Goal: Information Seeking & Learning: Learn about a topic

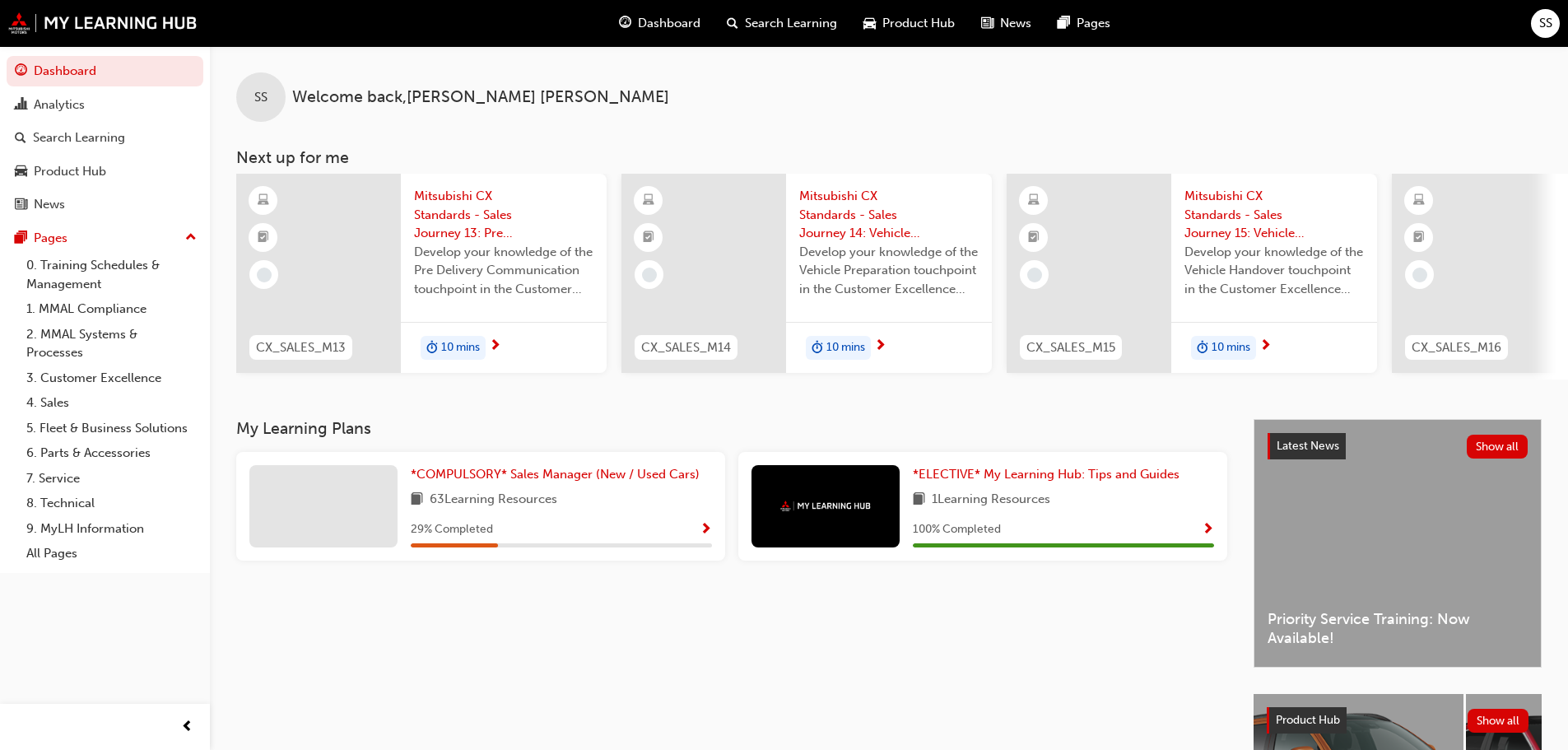
click at [669, 21] on span "Dashboard" at bounding box center [668, 23] width 63 height 19
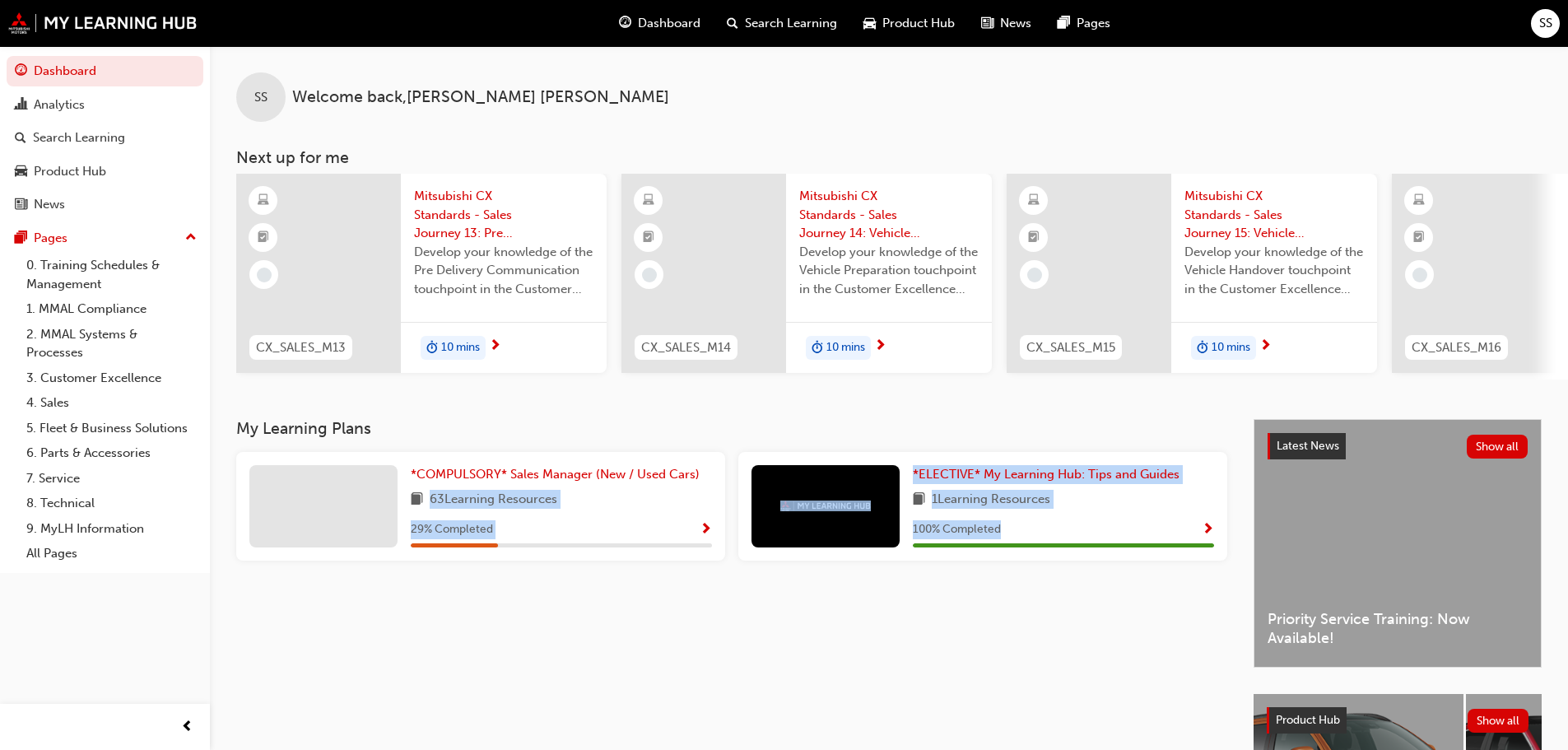
drag, startPoint x: 429, startPoint y: 504, endPoint x: 1020, endPoint y: 604, distance: 599.4
click at [1020, 604] on div "My Learning Plans *COMPULSORY* Sales Manager (New / Used Cars) 63 Learning Reso…" at bounding box center [744, 673] width 1017 height 510
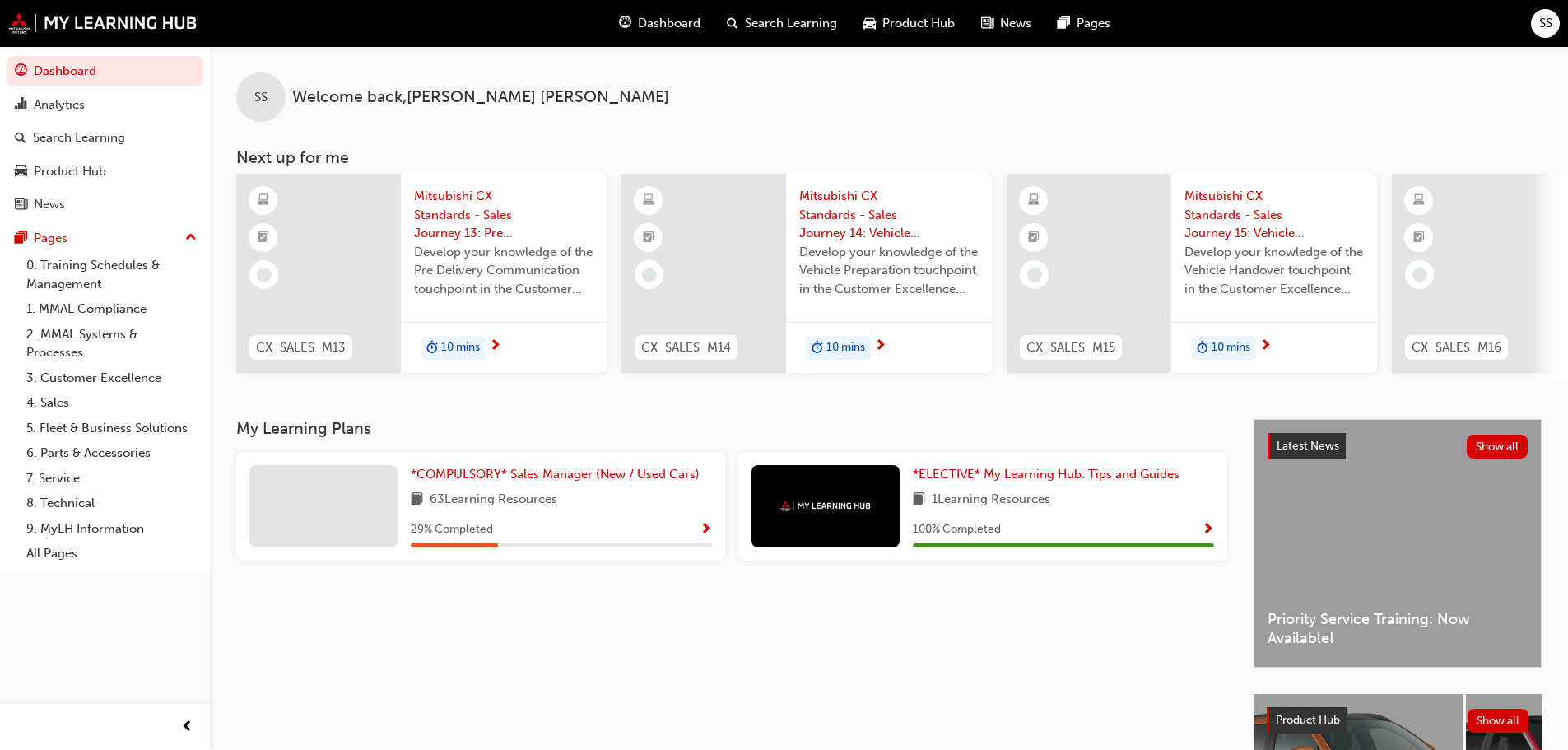
click at [663, 688] on div "My Learning Plans *COMPULSORY* Sales Manager (New / Used Cars) 63 Learning Reso…" at bounding box center [744, 673] width 1017 height 510
click at [450, 194] on span "Mitsubishi CX Standards - Sales Journey 13: Pre Delivery Communication" at bounding box center [504, 215] width 179 height 56
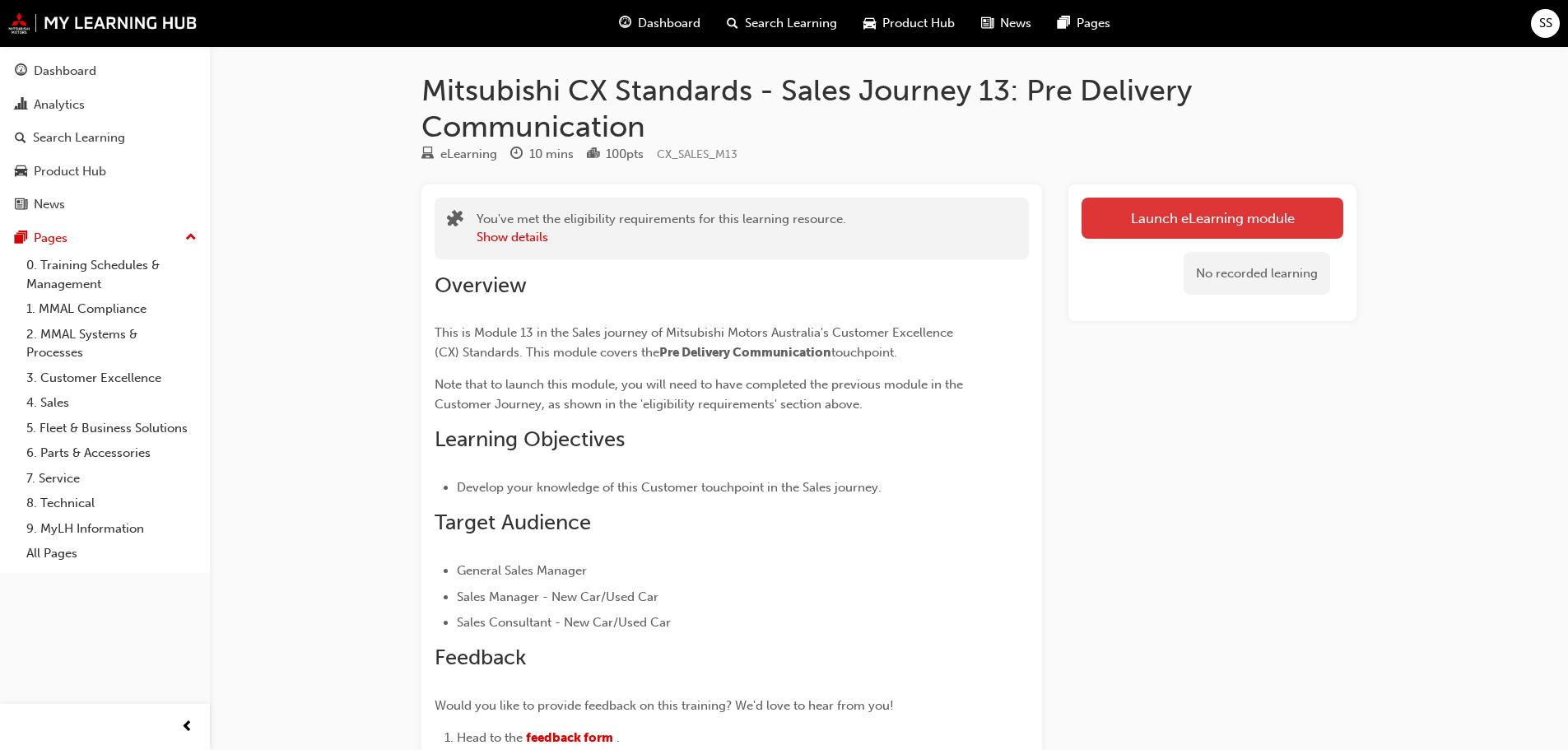
click at [1162, 218] on link "Launch eLearning module" at bounding box center [1212, 217] width 262 height 41
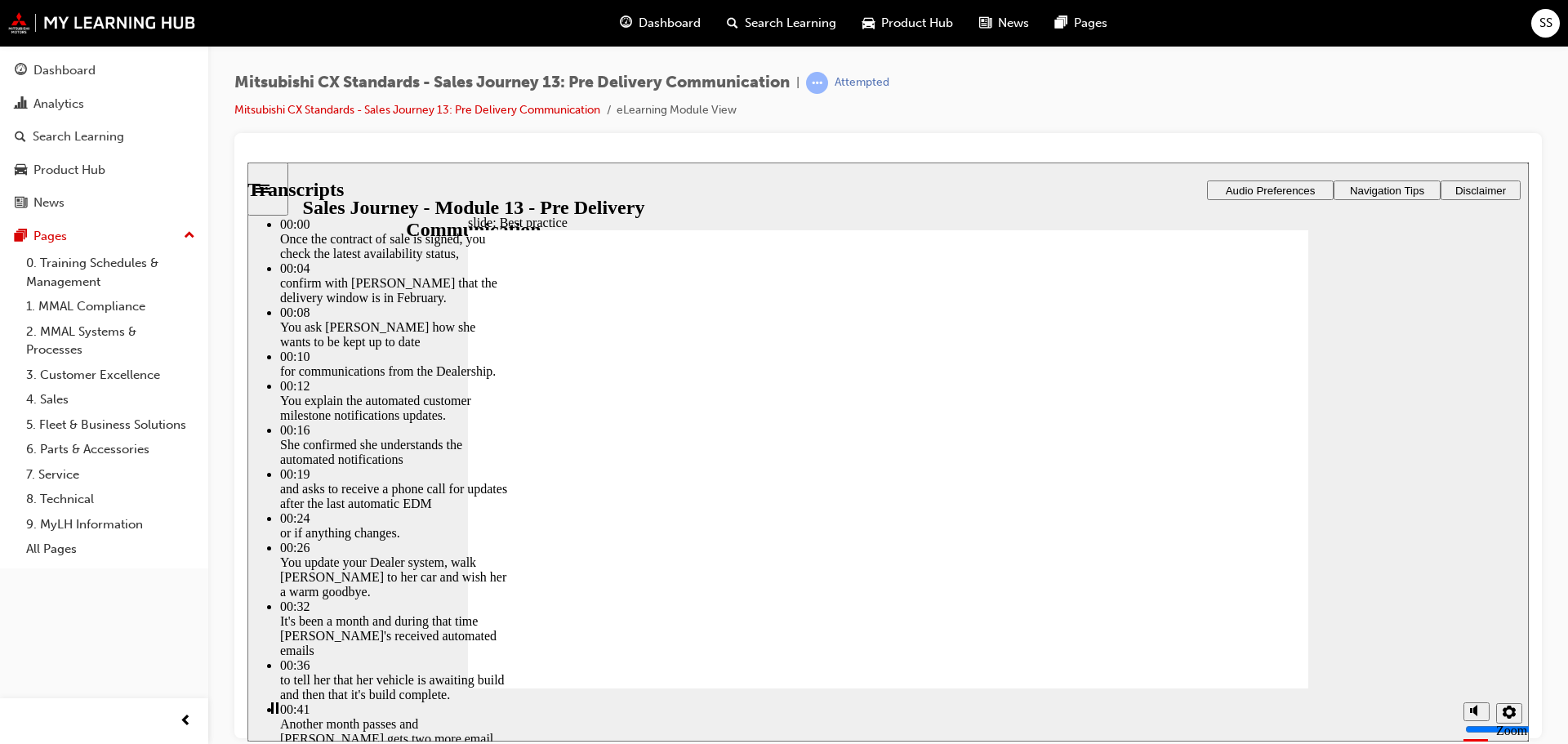
type input "88"
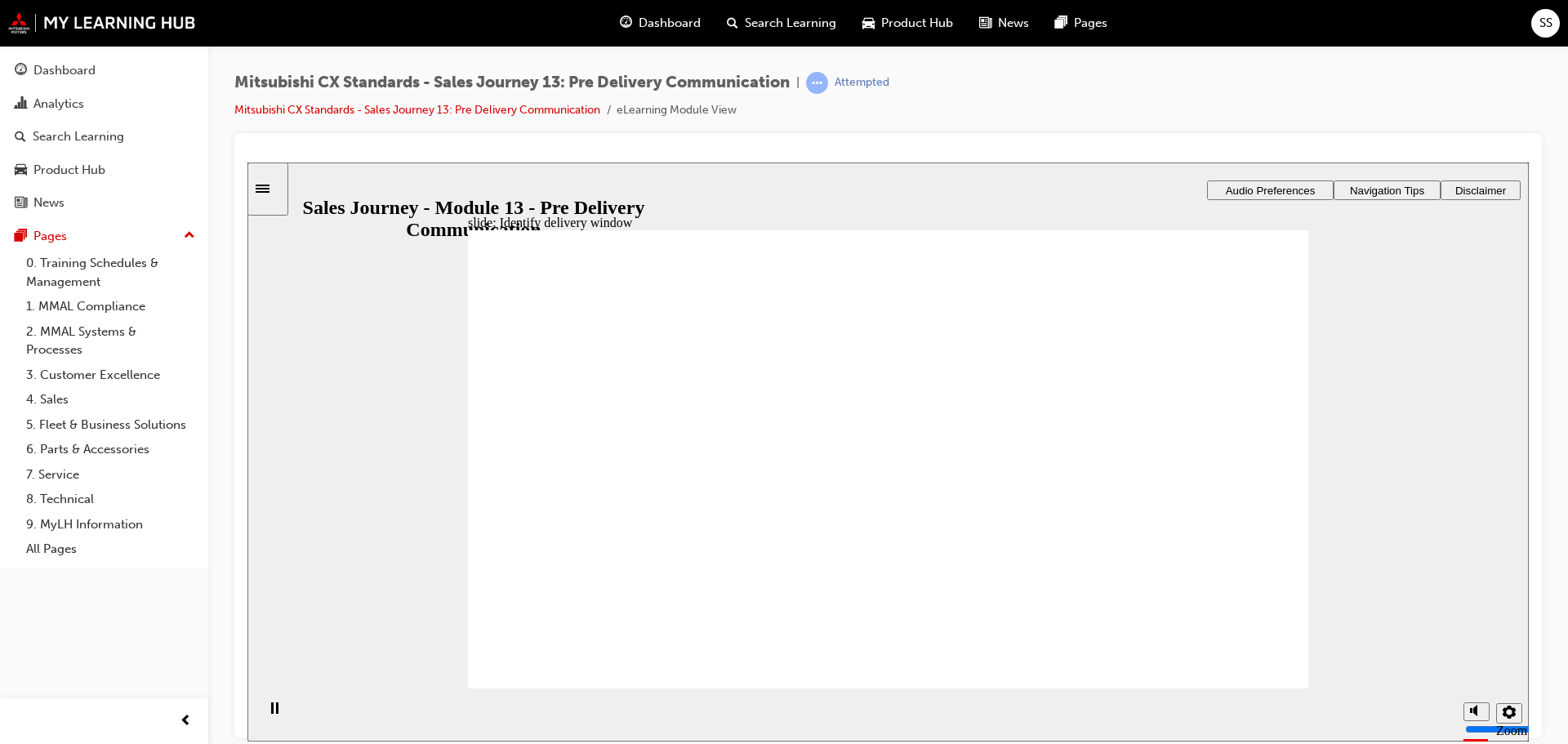
checkbox input "true"
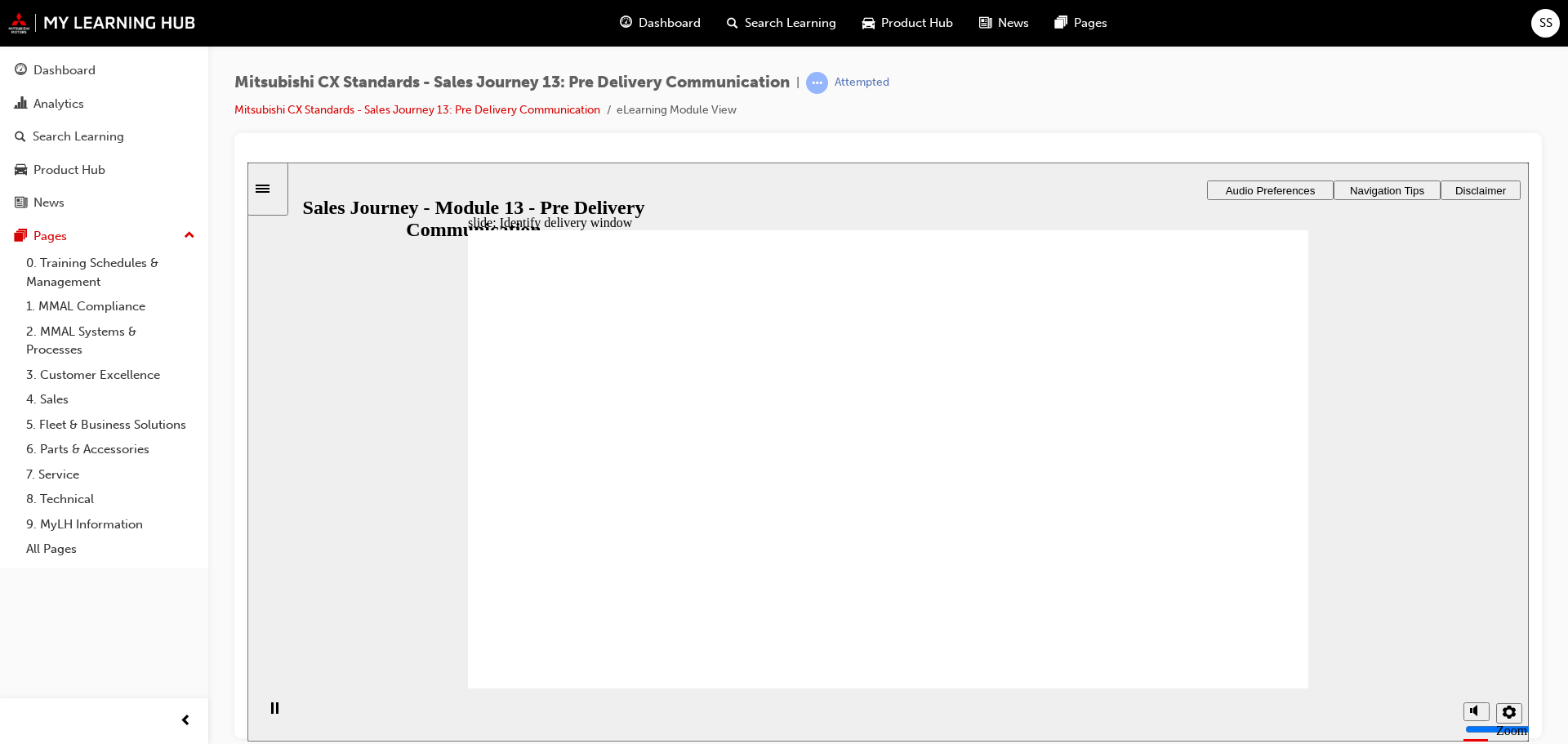
drag, startPoint x: 607, startPoint y: 526, endPoint x: 868, endPoint y: 474, distance: 266.1
drag, startPoint x: 619, startPoint y: 500, endPoint x: 861, endPoint y: 501, distance: 242.0
drag, startPoint x: 637, startPoint y: 510, endPoint x: 1162, endPoint y: 443, distance: 529.3
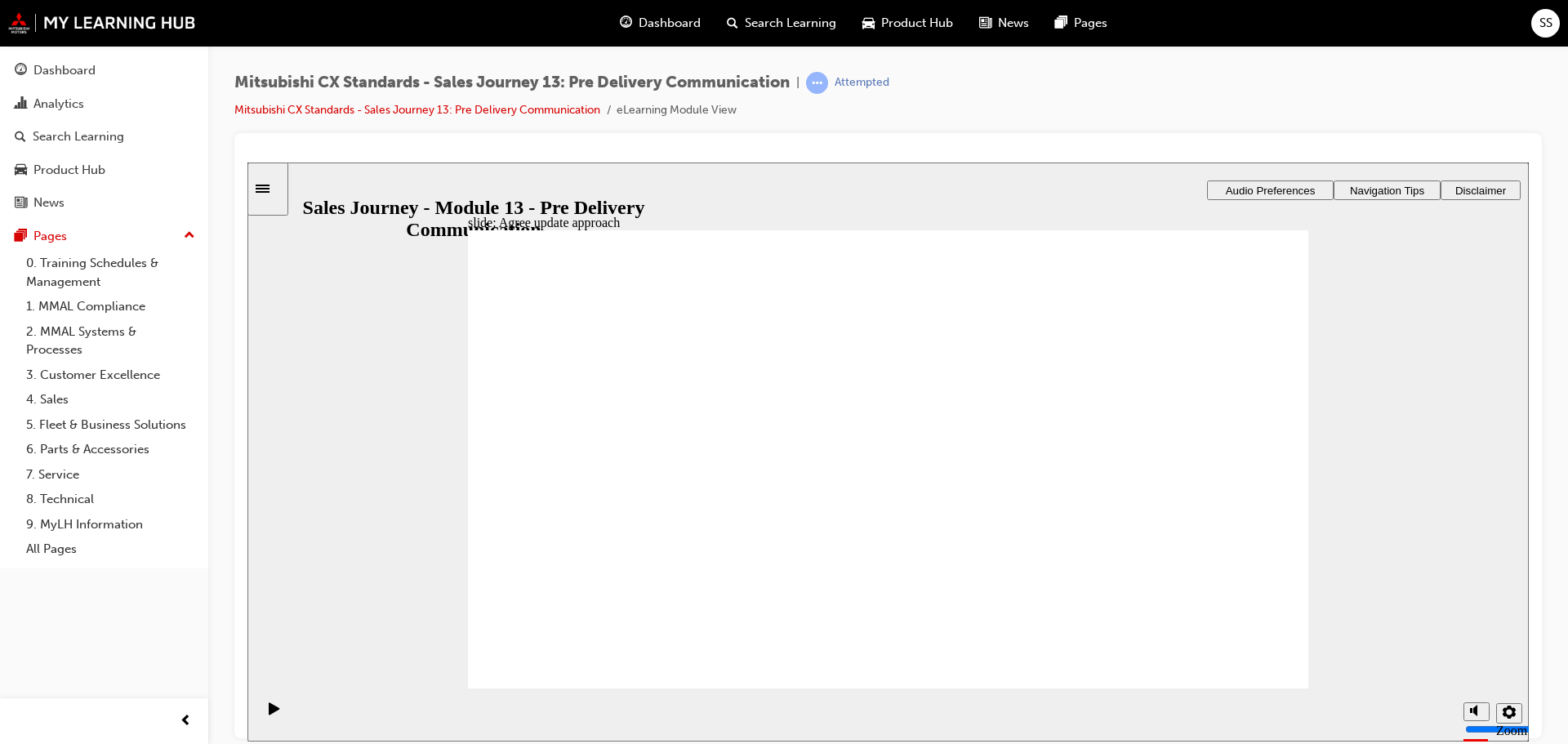
drag, startPoint x: 647, startPoint y: 512, endPoint x: 864, endPoint y: 557, distance: 221.6
checkbox input "true"
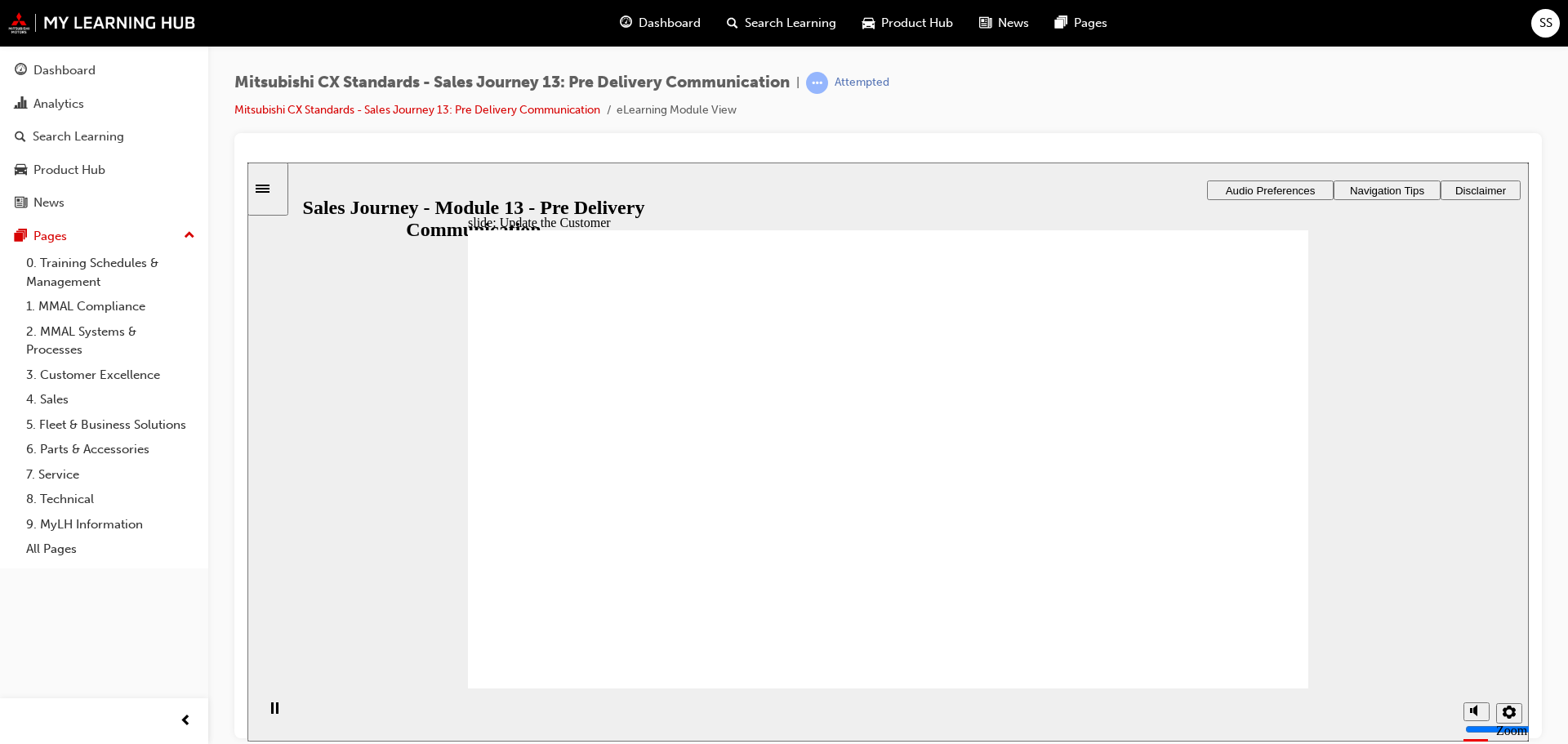
checkbox input "true"
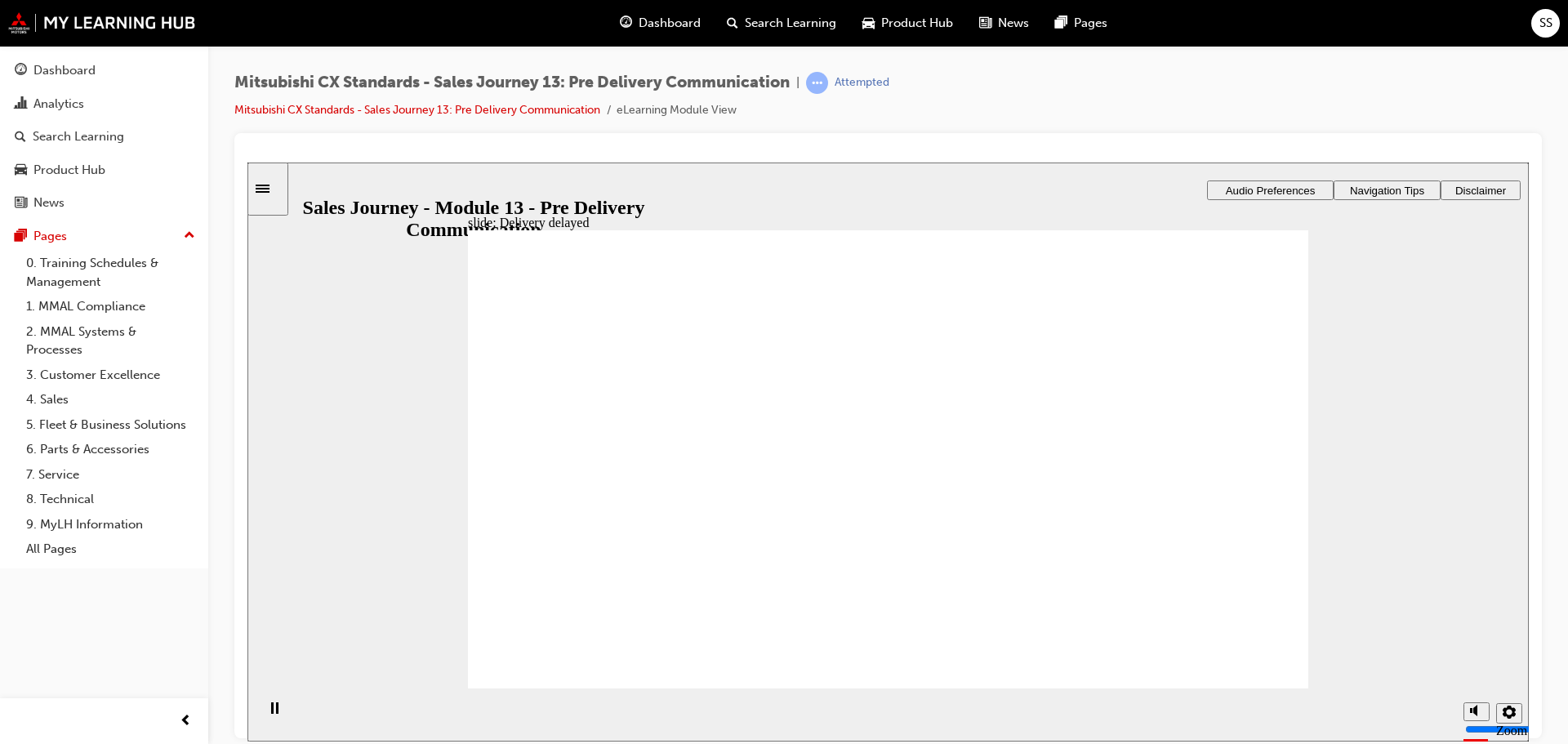
checkbox input "true"
drag, startPoint x: 841, startPoint y: 465, endPoint x: 1110, endPoint y: 353, distance: 291.4
drag, startPoint x: 917, startPoint y: 416, endPoint x: 1127, endPoint y: 405, distance: 210.3
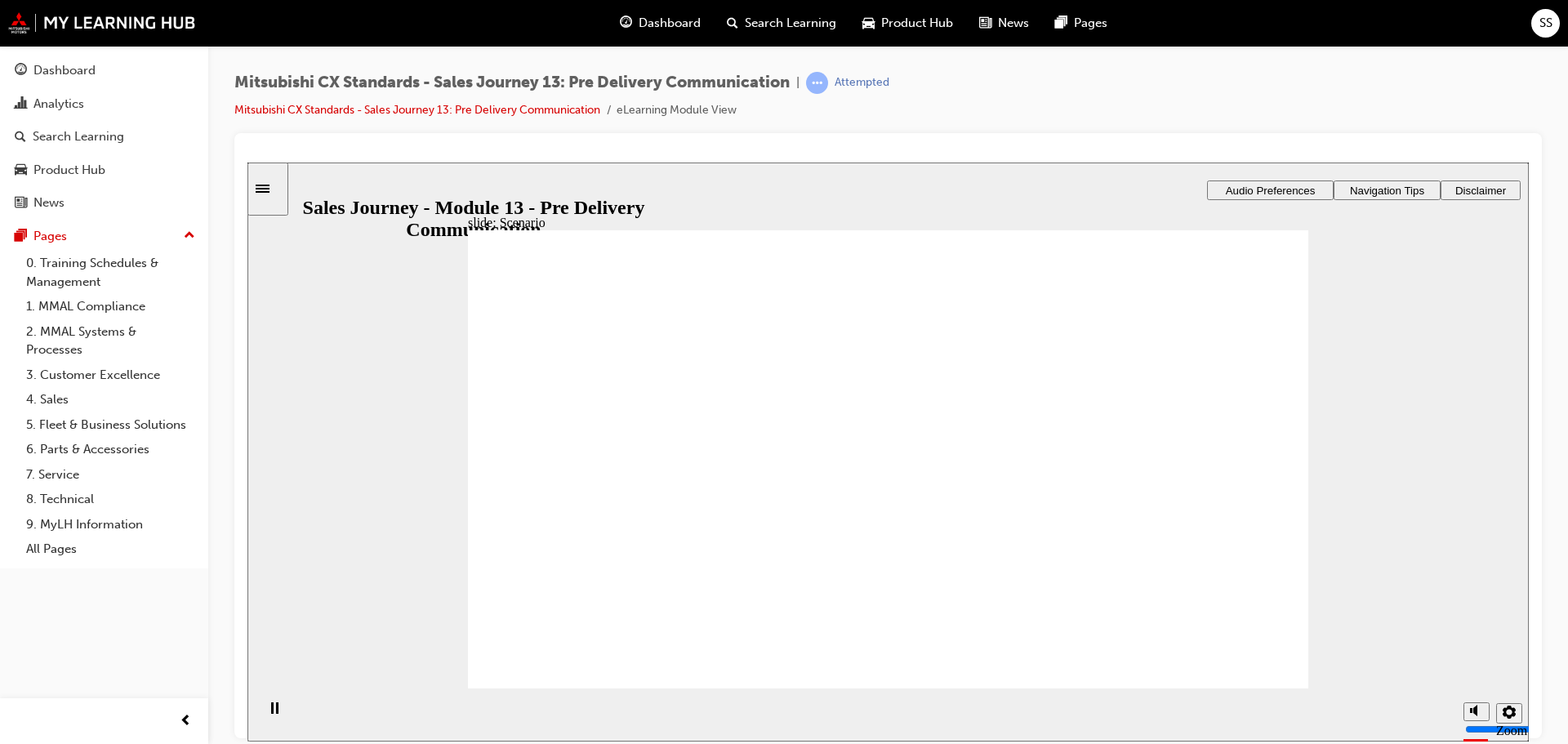
drag, startPoint x: 911, startPoint y: 578, endPoint x: 1183, endPoint y: 481, distance: 288.8
drag, startPoint x: 930, startPoint y: 543, endPoint x: 1220, endPoint y: 607, distance: 297.0
drag, startPoint x: 637, startPoint y: 514, endPoint x: 869, endPoint y: 457, distance: 238.9
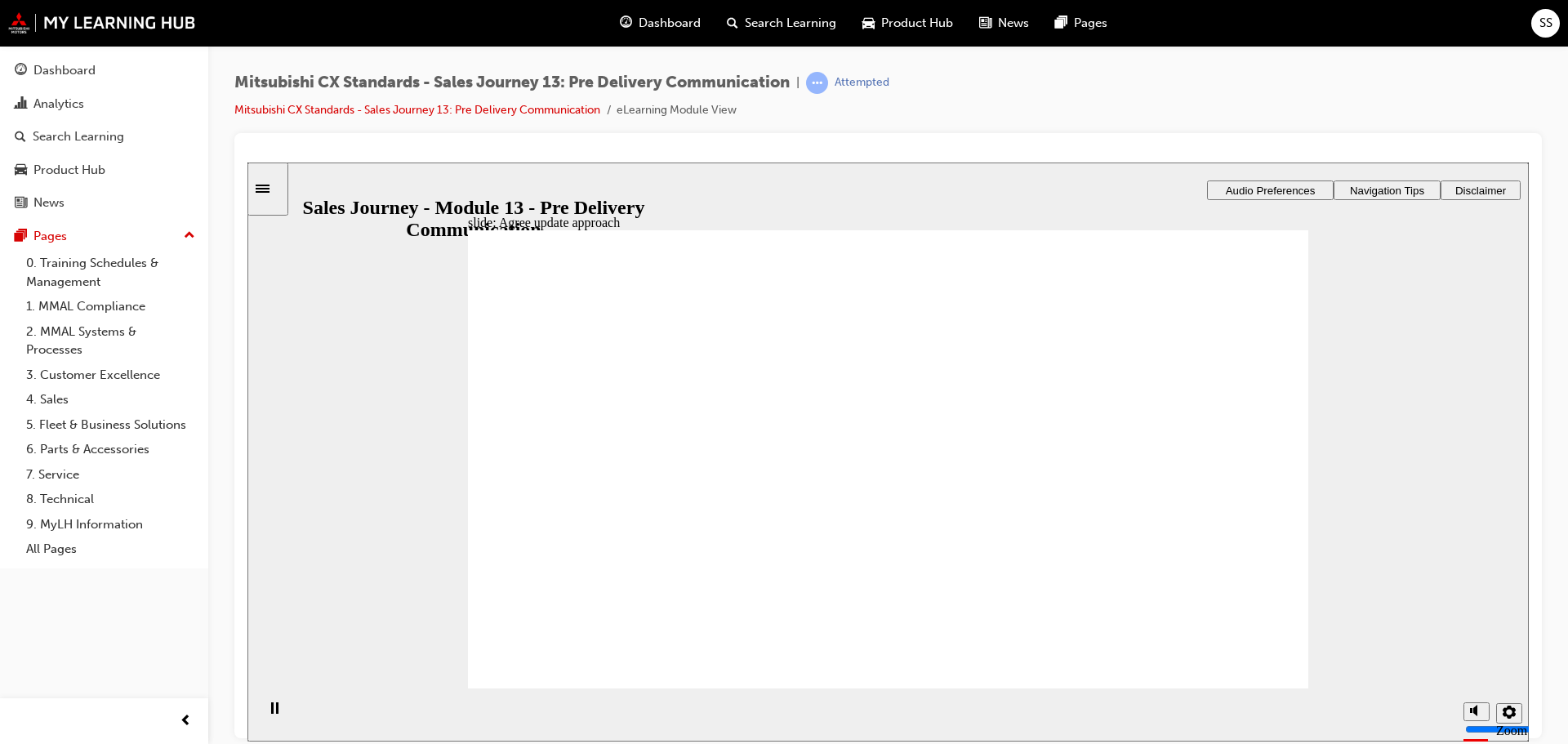
drag, startPoint x: 682, startPoint y: 494, endPoint x: 900, endPoint y: 490, distance: 218.0
drag, startPoint x: 632, startPoint y: 497, endPoint x: 853, endPoint y: 552, distance: 227.7
drag, startPoint x: 630, startPoint y: 507, endPoint x: 887, endPoint y: 586, distance: 268.9
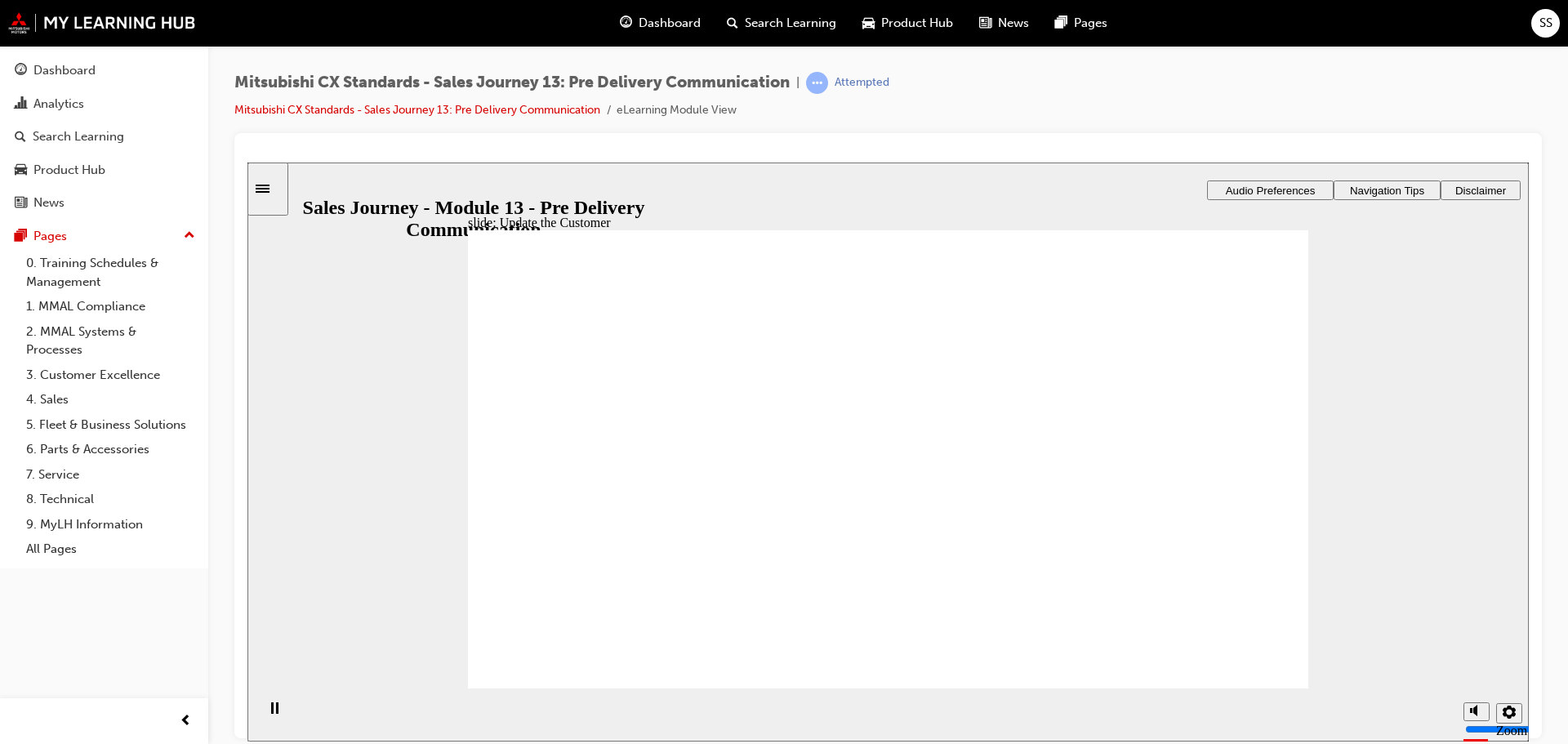
checkbox input "true"
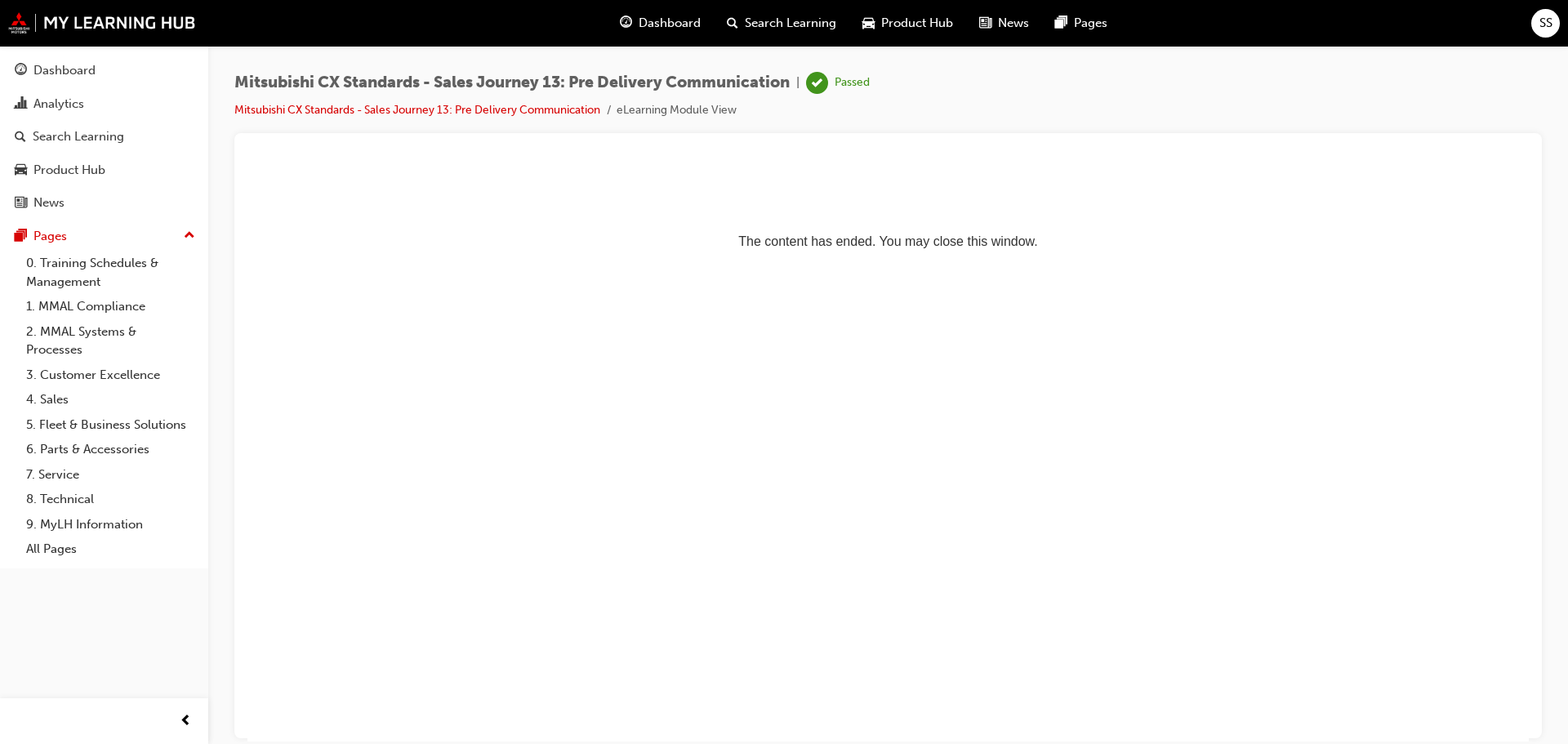
click at [630, 25] on span "guage-icon" at bounding box center [626, 23] width 12 height 21
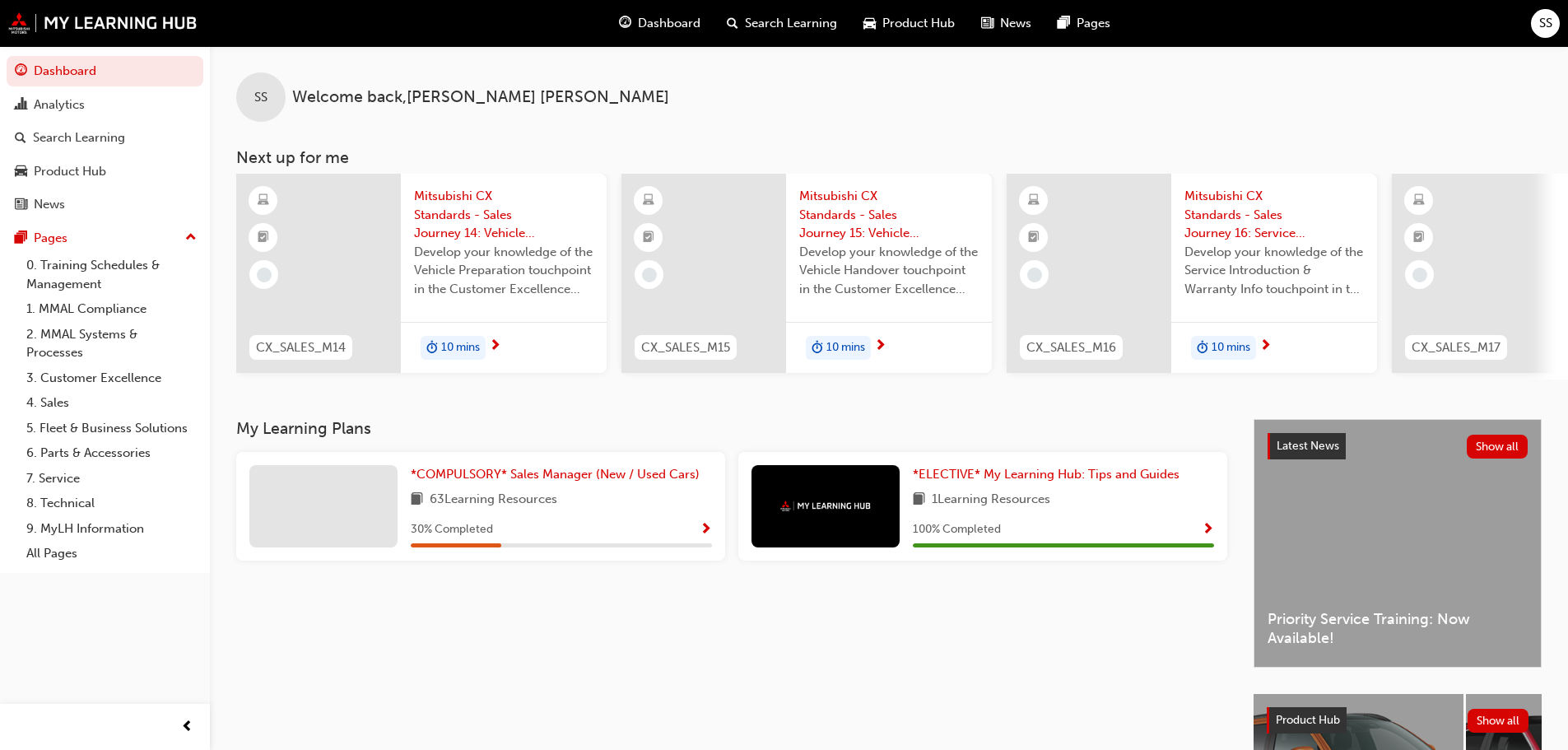
click at [469, 222] on span "Mitsubishi CX Standards - Sales Journey 14: Vehicle Preparation" at bounding box center [504, 215] width 179 height 56
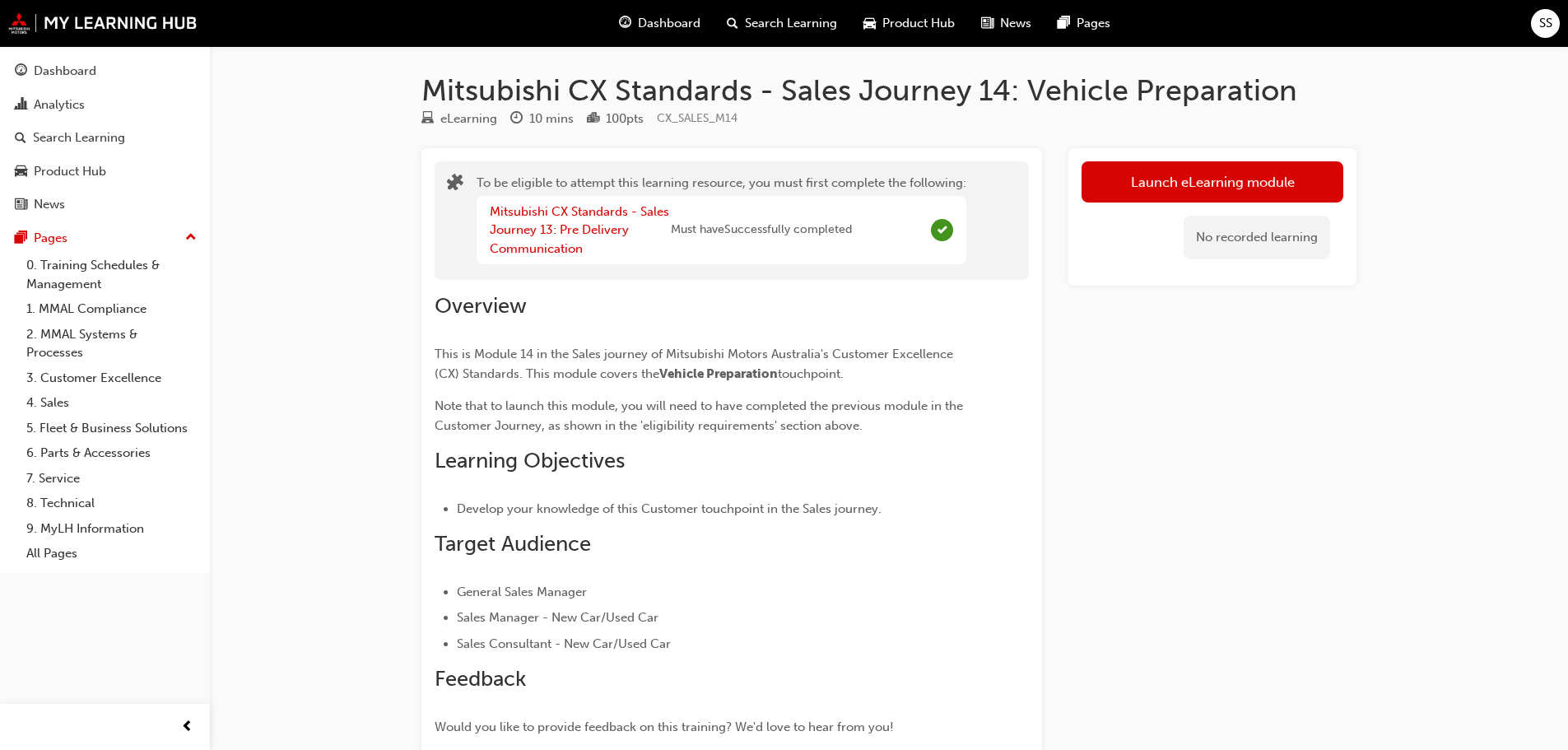
click at [651, 19] on span "Dashboard" at bounding box center [668, 23] width 63 height 19
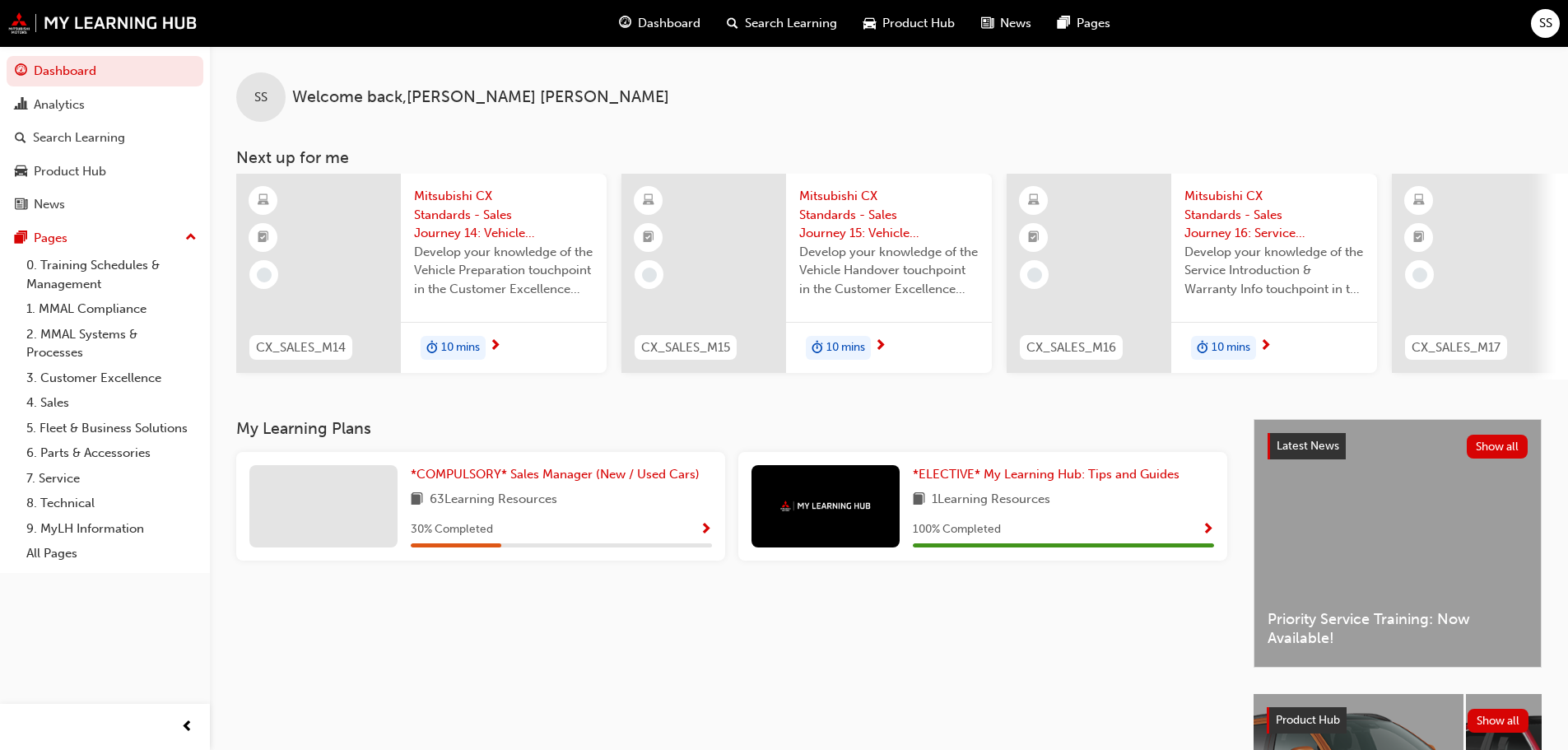
click at [471, 236] on span "Mitsubishi CX Standards - Sales Journey 14: Vehicle Preparation" at bounding box center [504, 215] width 179 height 56
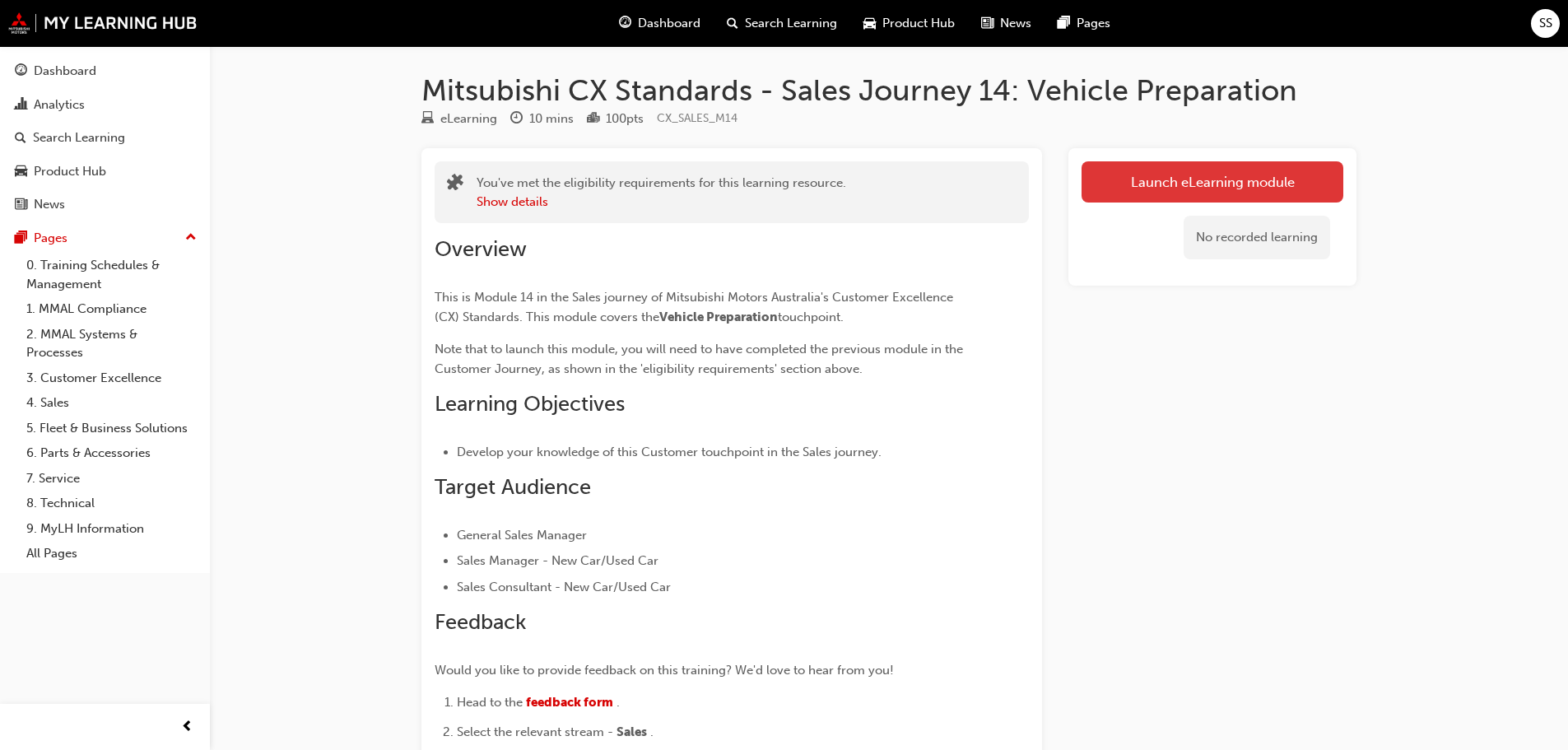
click at [1182, 180] on button "Launch eLearning module" at bounding box center [1212, 181] width 262 height 41
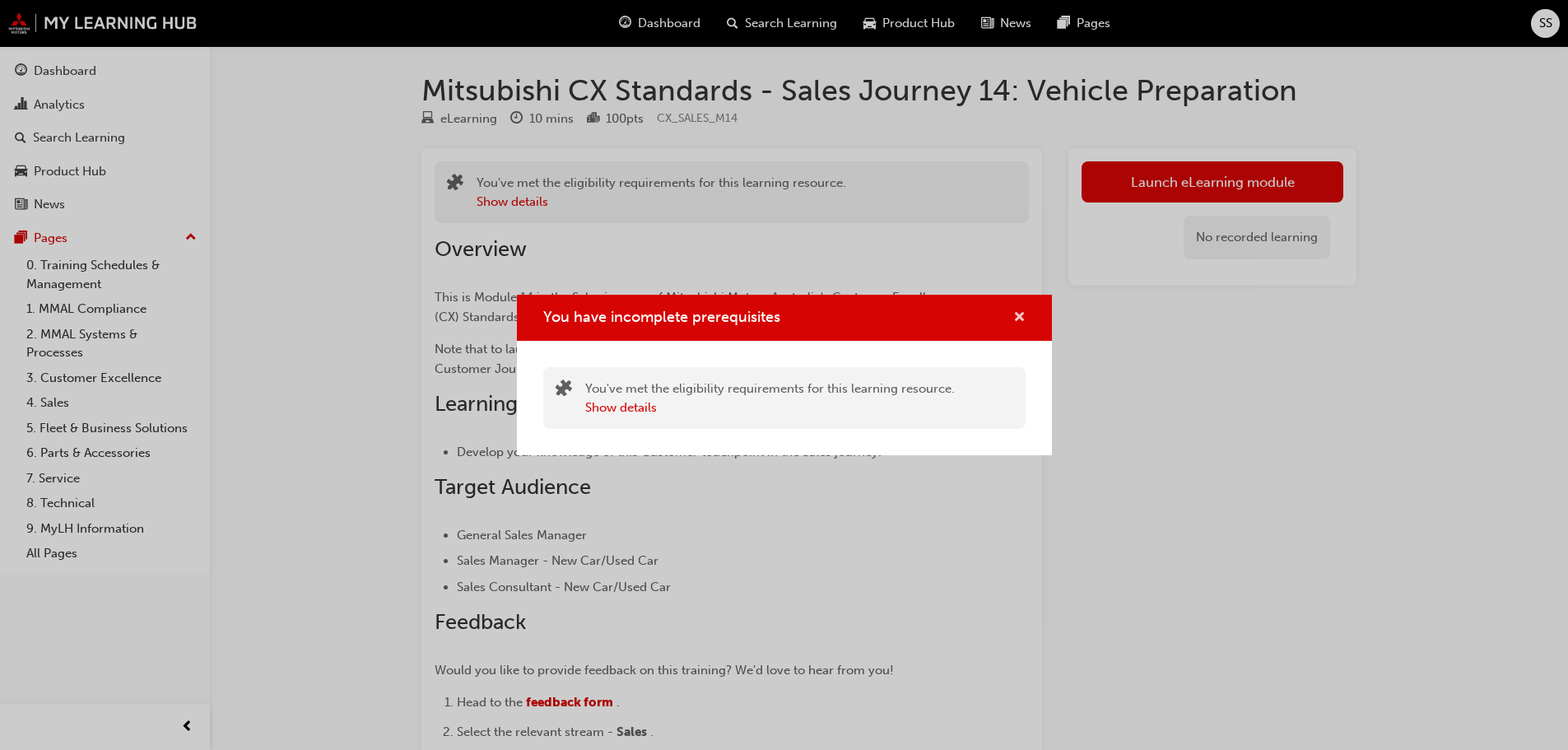
click at [1023, 311] on span "cross-icon" at bounding box center [1019, 318] width 12 height 15
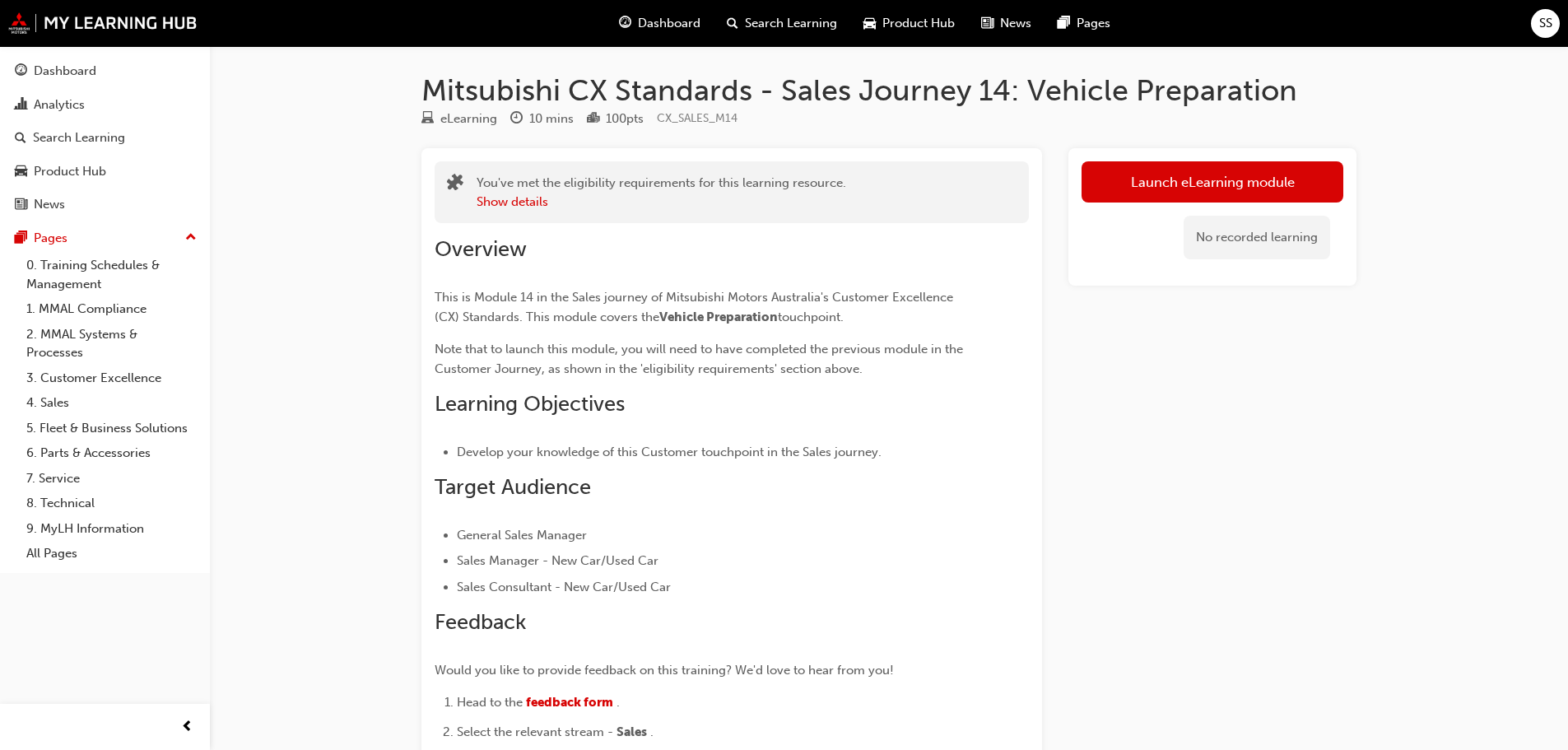
click at [661, 9] on div "Dashboard" at bounding box center [659, 24] width 108 height 34
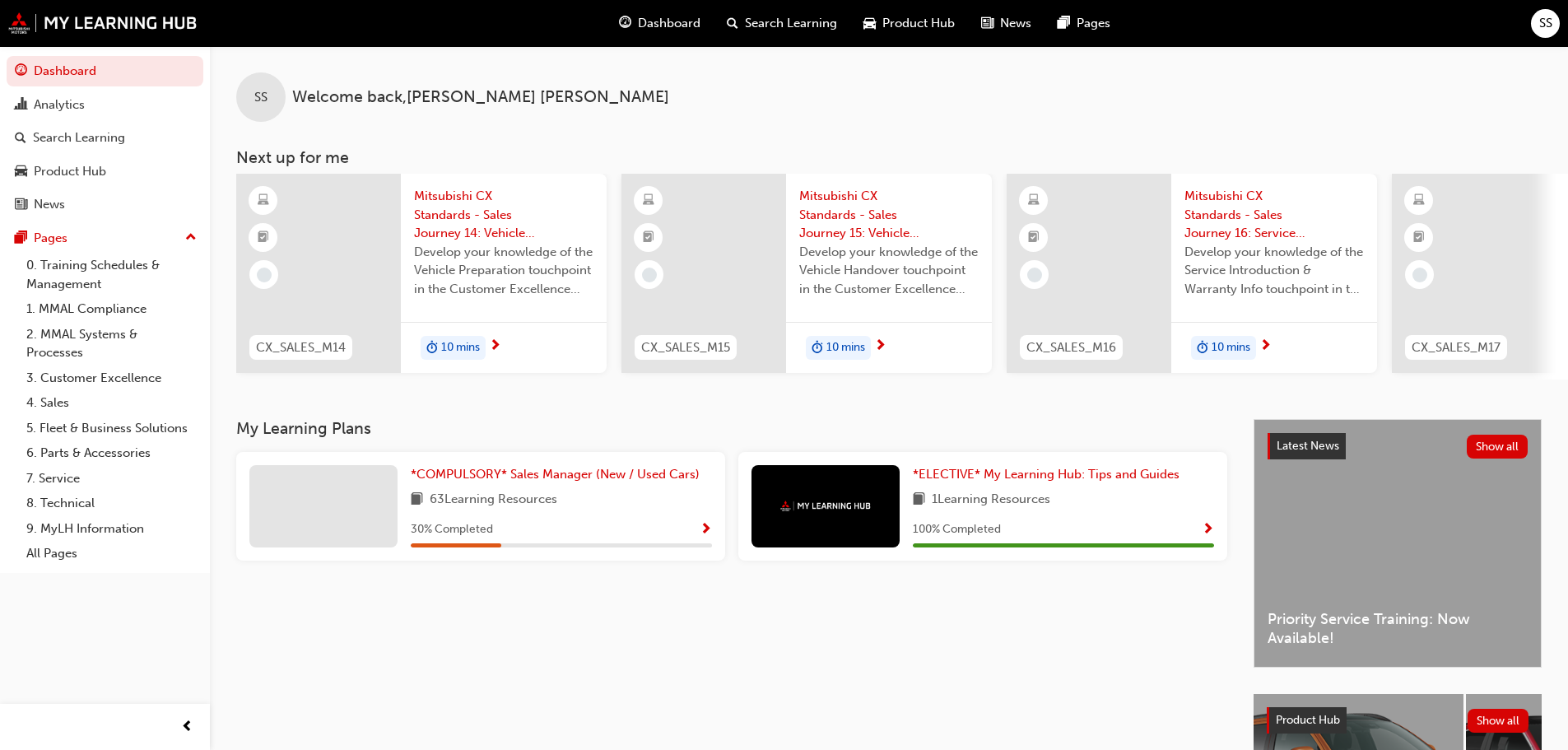
click at [434, 209] on span "Mitsubishi CX Standards - Sales Journey 14: Vehicle Preparation" at bounding box center [504, 215] width 179 height 56
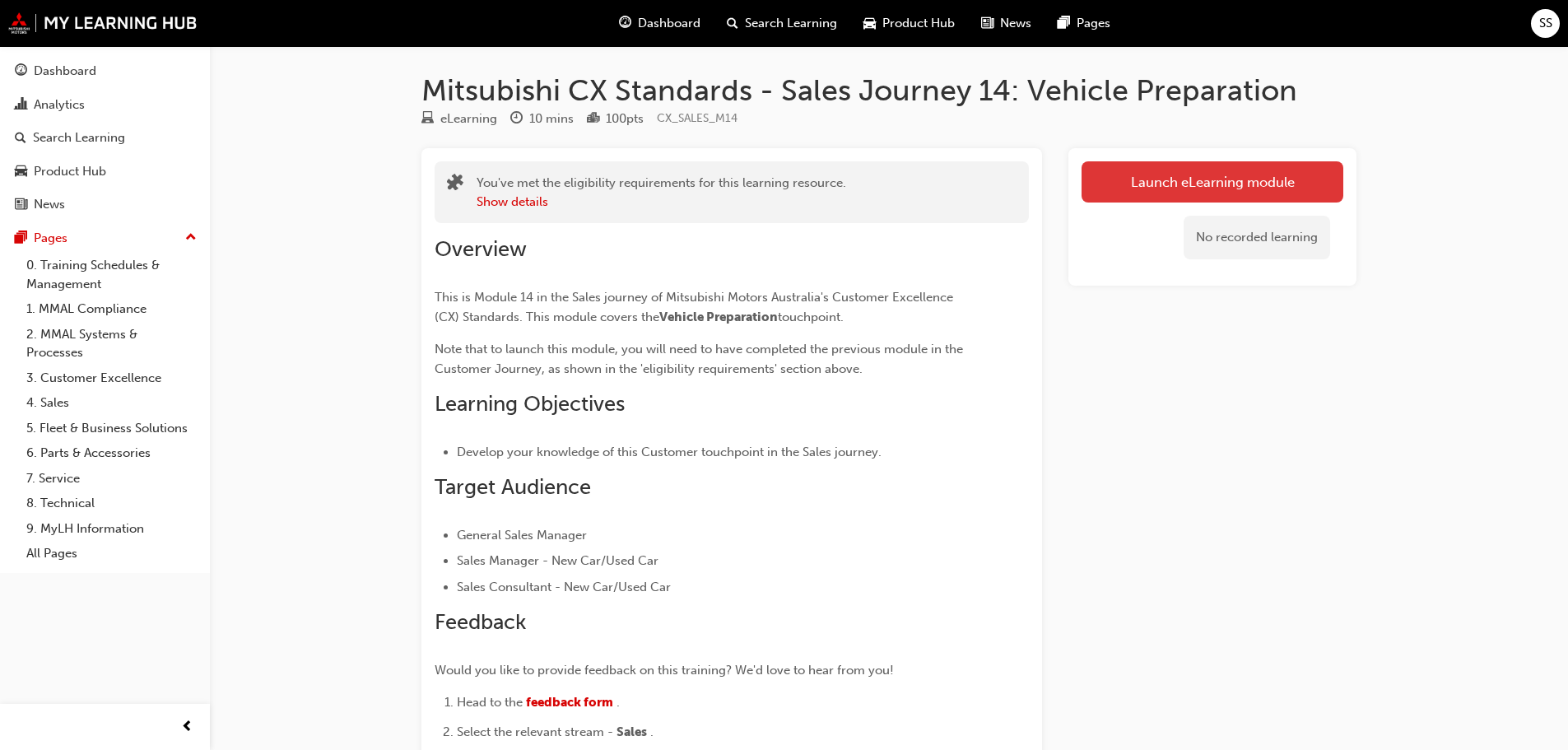
click at [1194, 193] on link "Launch eLearning module" at bounding box center [1212, 181] width 262 height 41
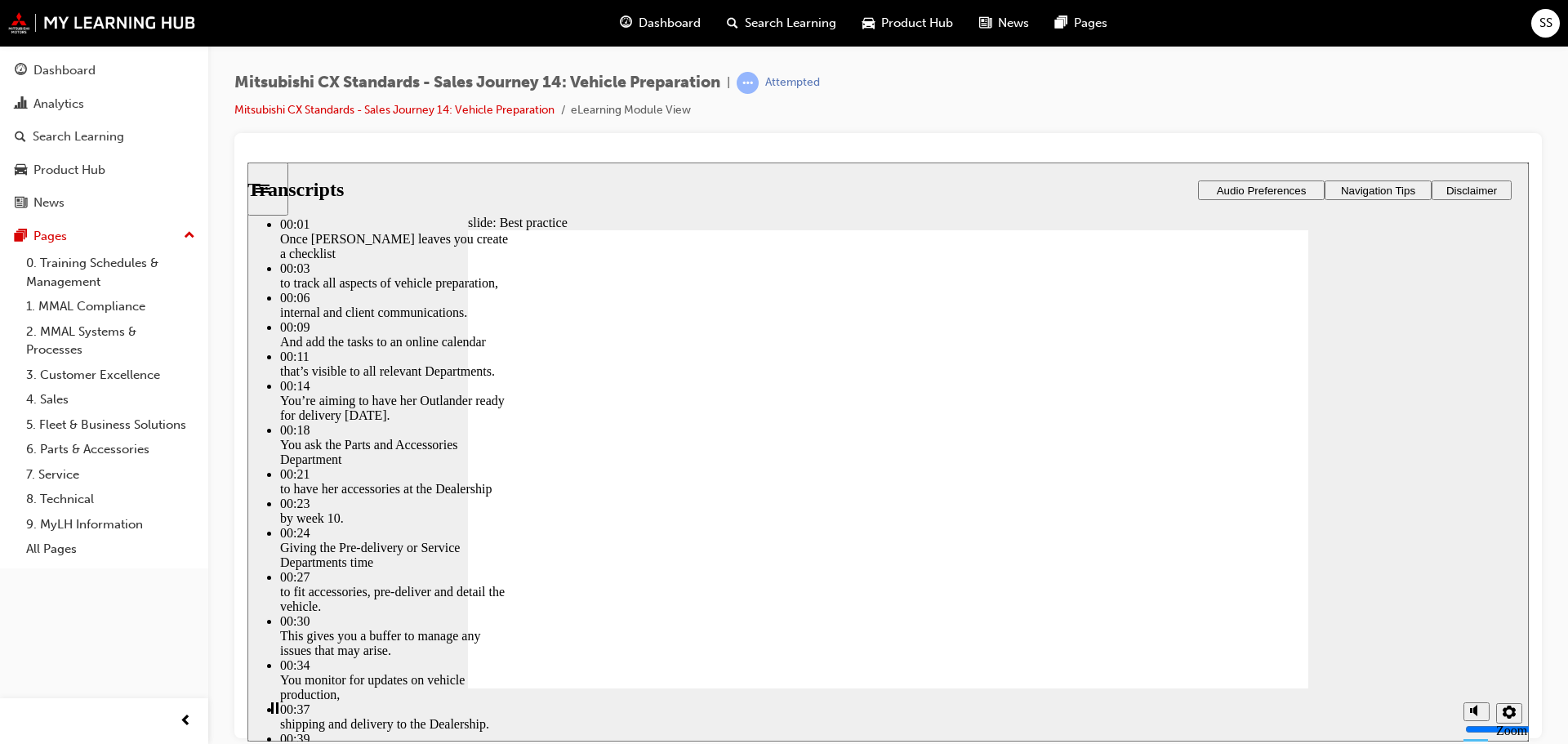
type input "105"
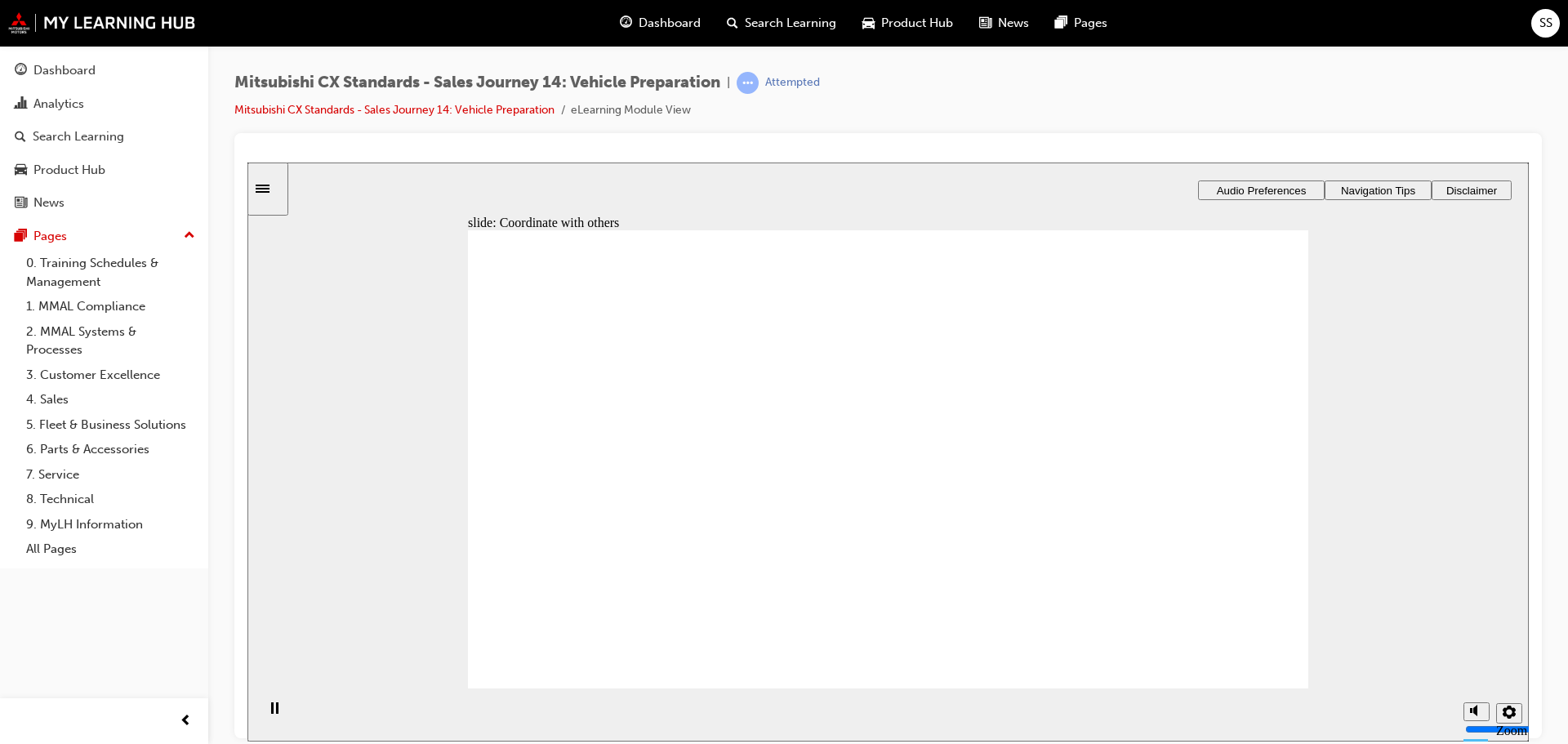
drag, startPoint x: 637, startPoint y: 529, endPoint x: 909, endPoint y: 470, distance: 278.3
drag, startPoint x: 690, startPoint y: 537, endPoint x: 713, endPoint y: 528, distance: 24.7
drag, startPoint x: 802, startPoint y: 519, endPoint x: 1072, endPoint y: 454, distance: 277.7
drag, startPoint x: 546, startPoint y: 518, endPoint x: 767, endPoint y: 522, distance: 221.0
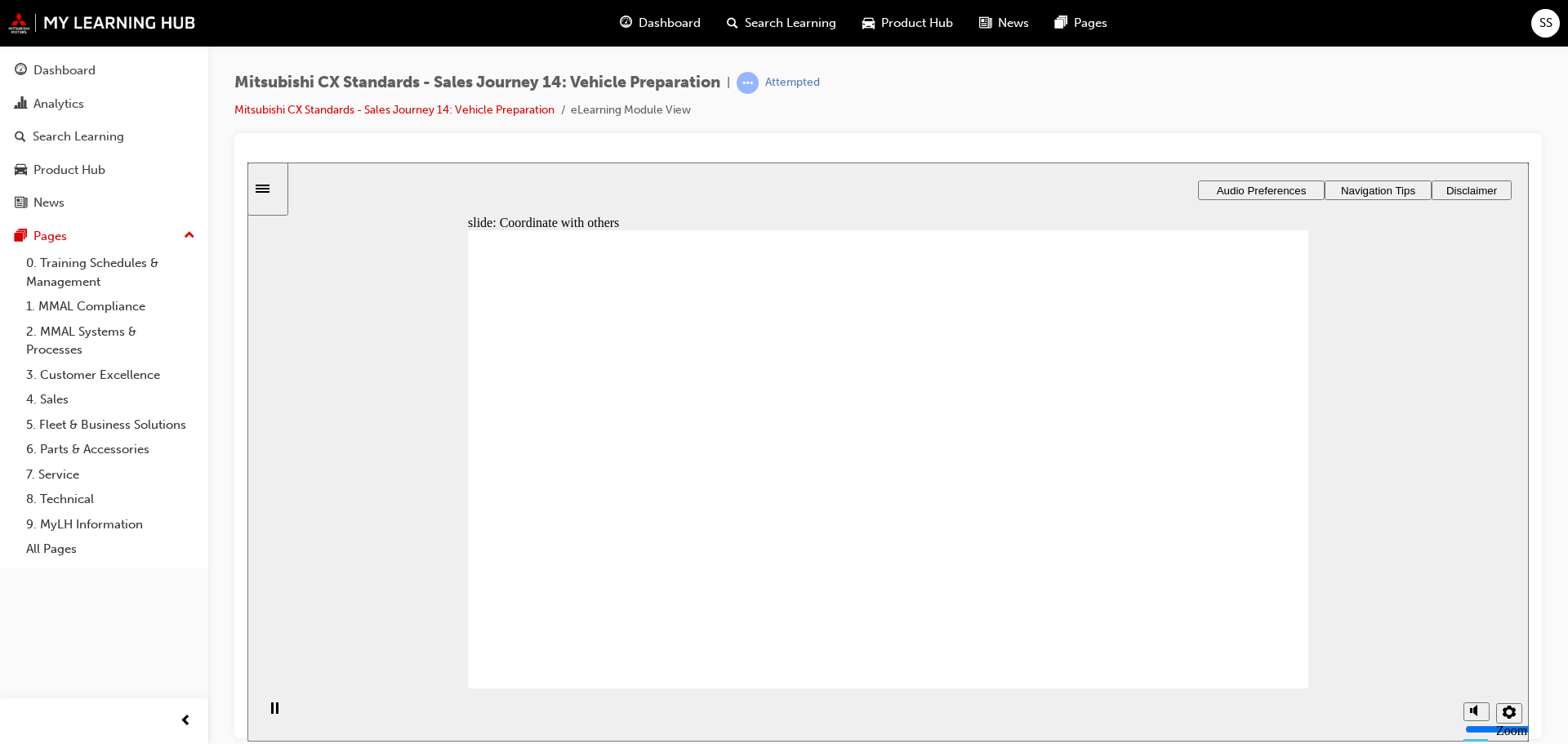
checkbox input "true"
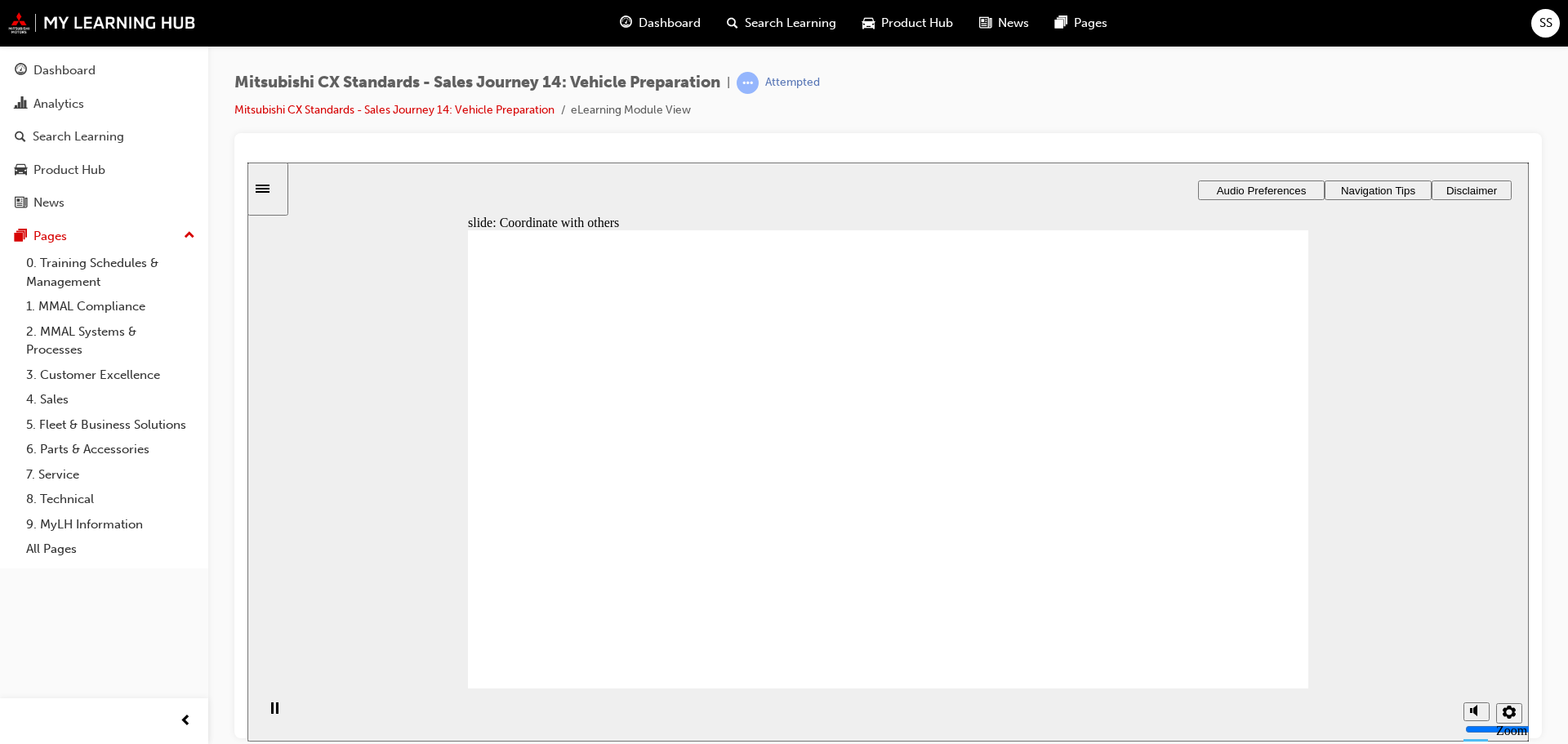
drag, startPoint x: 669, startPoint y: 513, endPoint x: 871, endPoint y: 377, distance: 243.5
drag, startPoint x: 696, startPoint y: 504, endPoint x: 894, endPoint y: 413, distance: 217.9
drag, startPoint x: 707, startPoint y: 505, endPoint x: 861, endPoint y: 510, distance: 154.1
drag, startPoint x: 700, startPoint y: 506, endPoint x: 866, endPoint y: 542, distance: 169.9
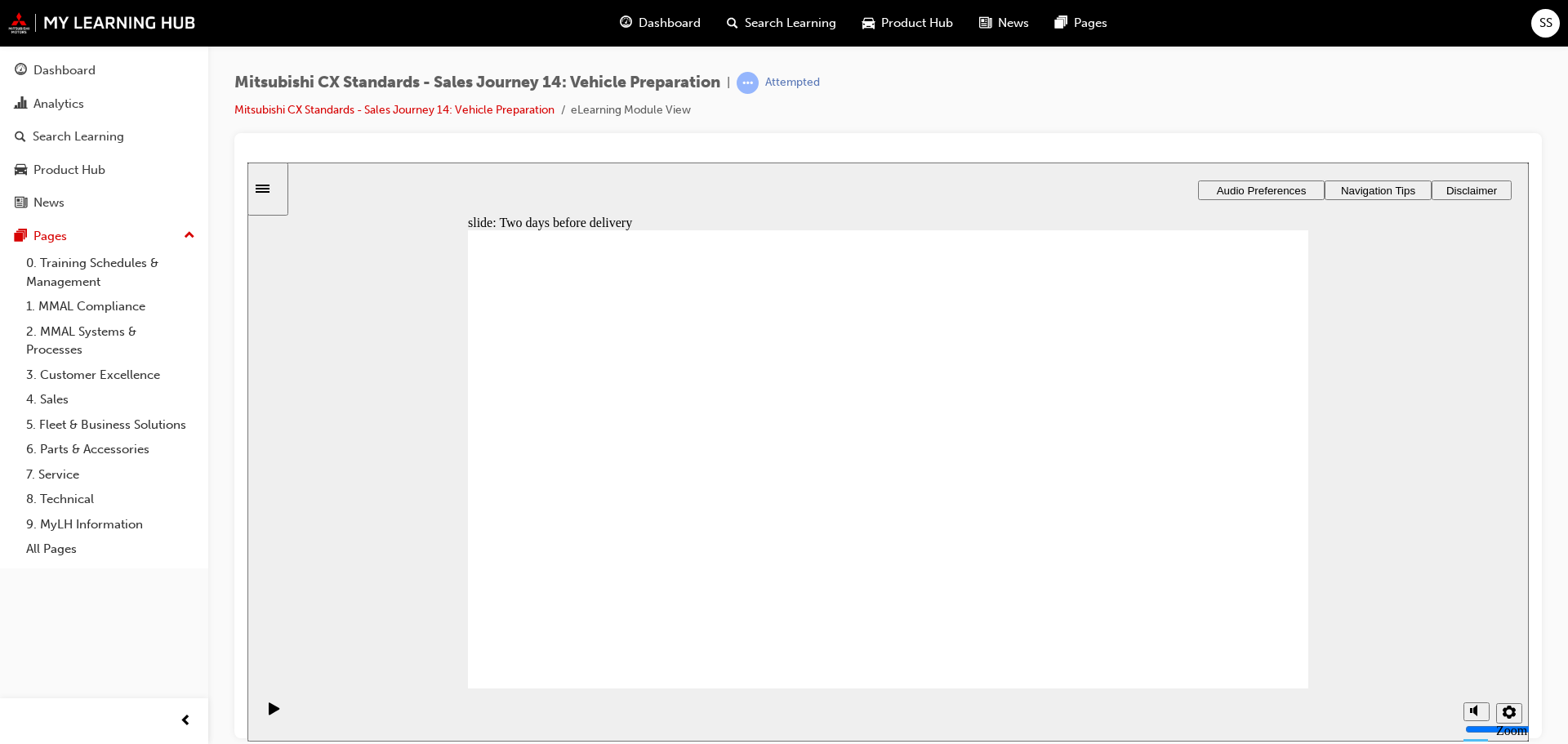
drag, startPoint x: 731, startPoint y: 542, endPoint x: 845, endPoint y: 585, distance: 121.8
drag, startPoint x: 621, startPoint y: 529, endPoint x: 851, endPoint y: 477, distance: 235.8
drag, startPoint x: 721, startPoint y: 510, endPoint x: 857, endPoint y: 493, distance: 137.1
drag, startPoint x: 744, startPoint y: 506, endPoint x: 852, endPoint y: 514, distance: 108.3
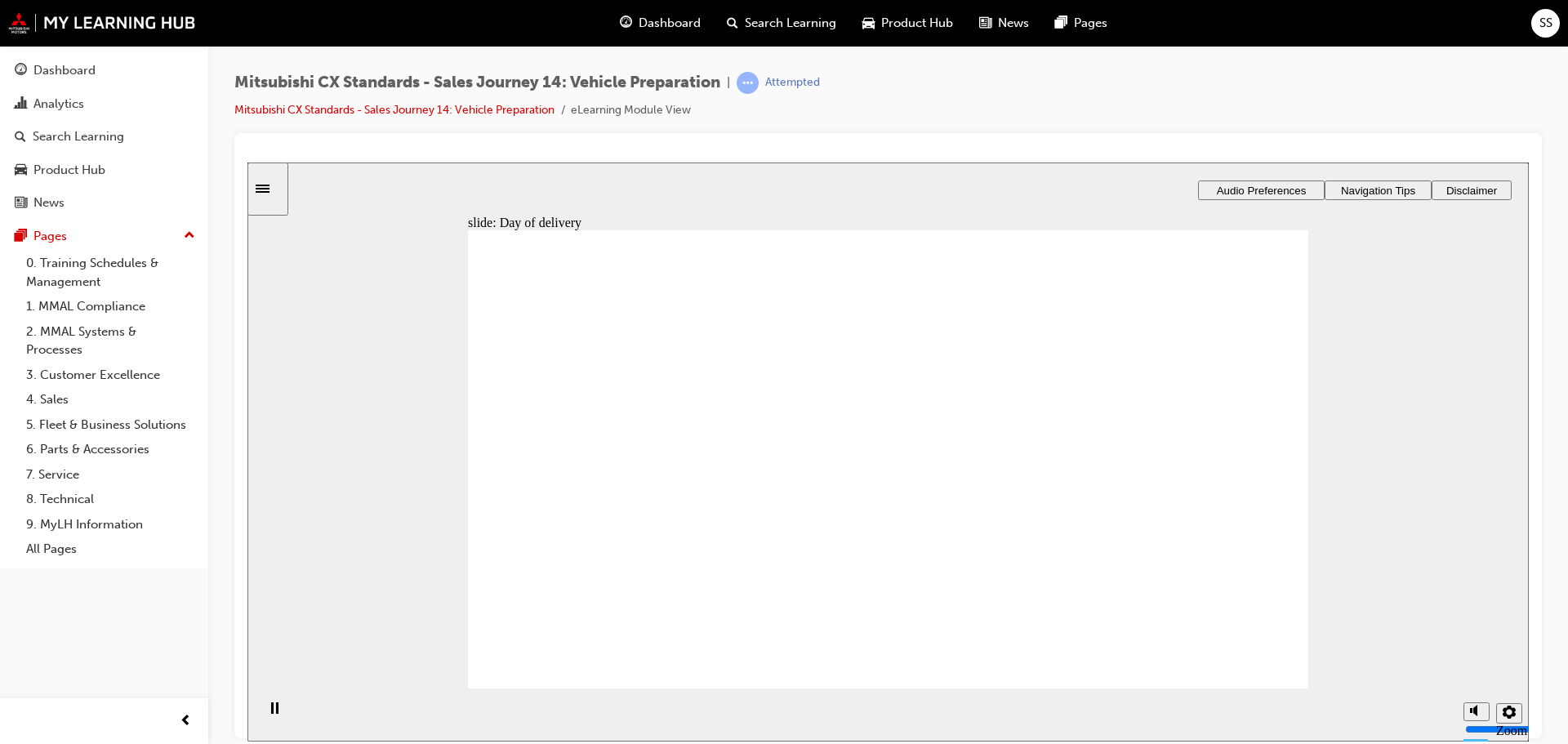
checkbox input "true"
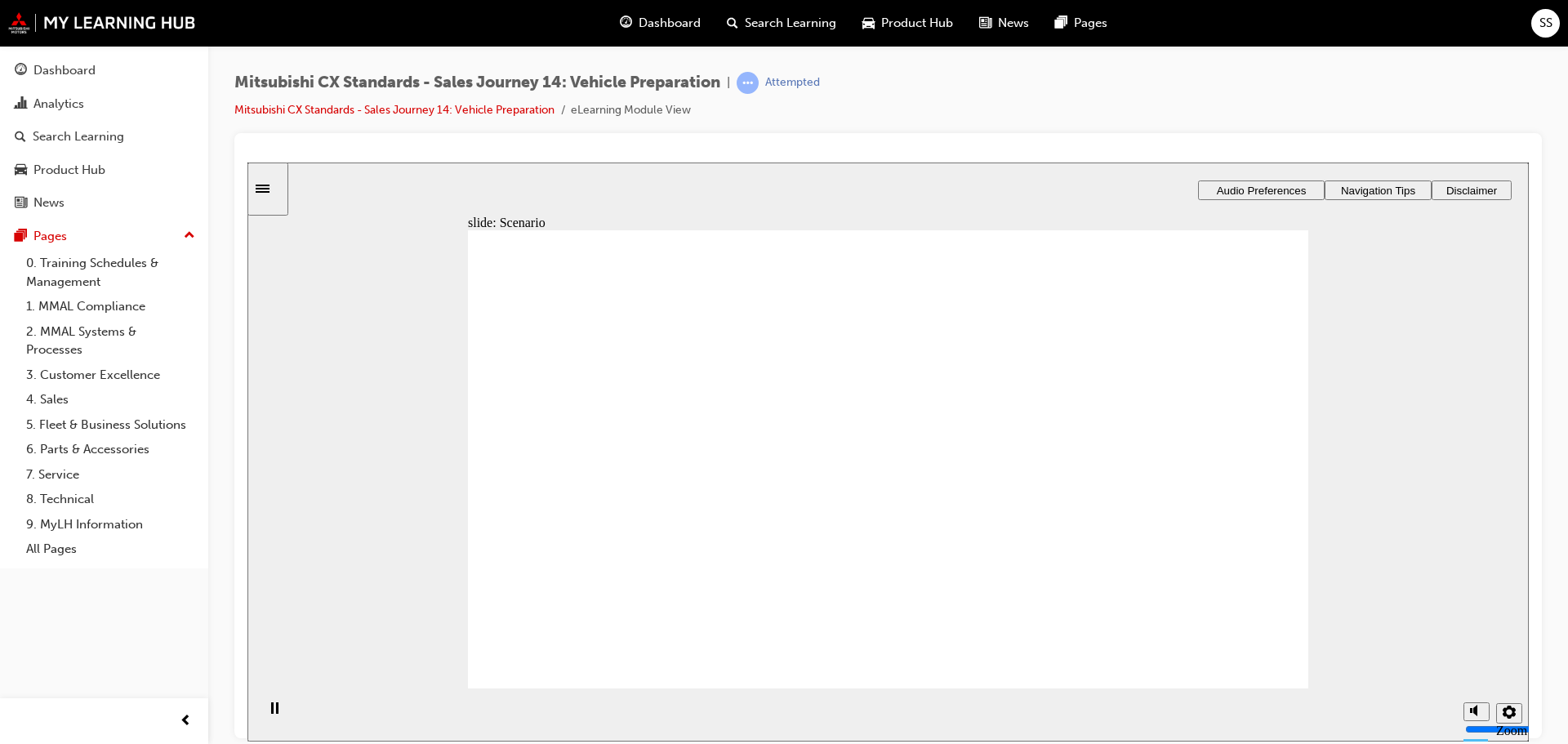
checkbox input "true"
drag, startPoint x: 612, startPoint y: 570, endPoint x: 961, endPoint y: 626, distance: 353.5
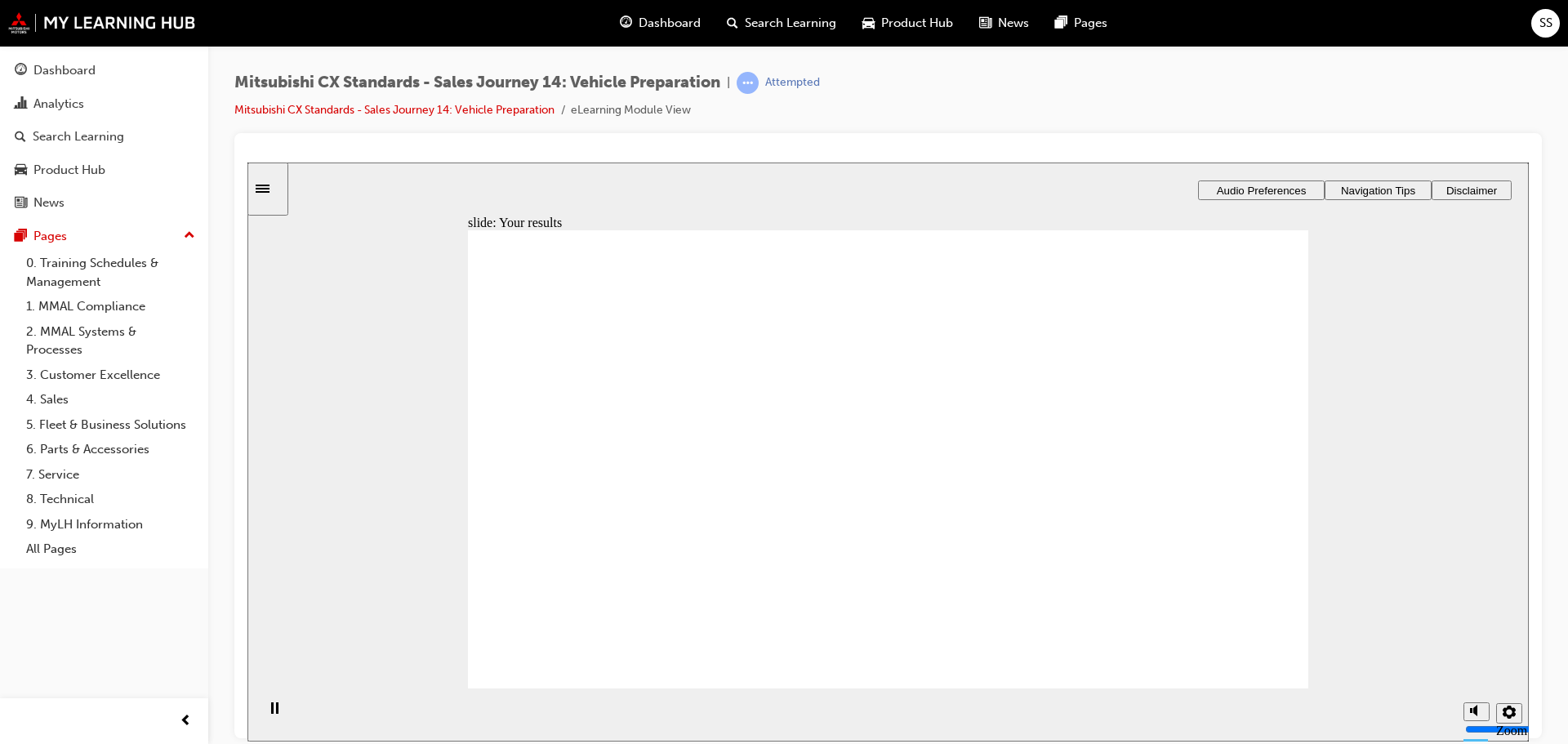
checkbox input "true"
drag, startPoint x: 664, startPoint y: 519, endPoint x: 908, endPoint y: 440, distance: 256.5
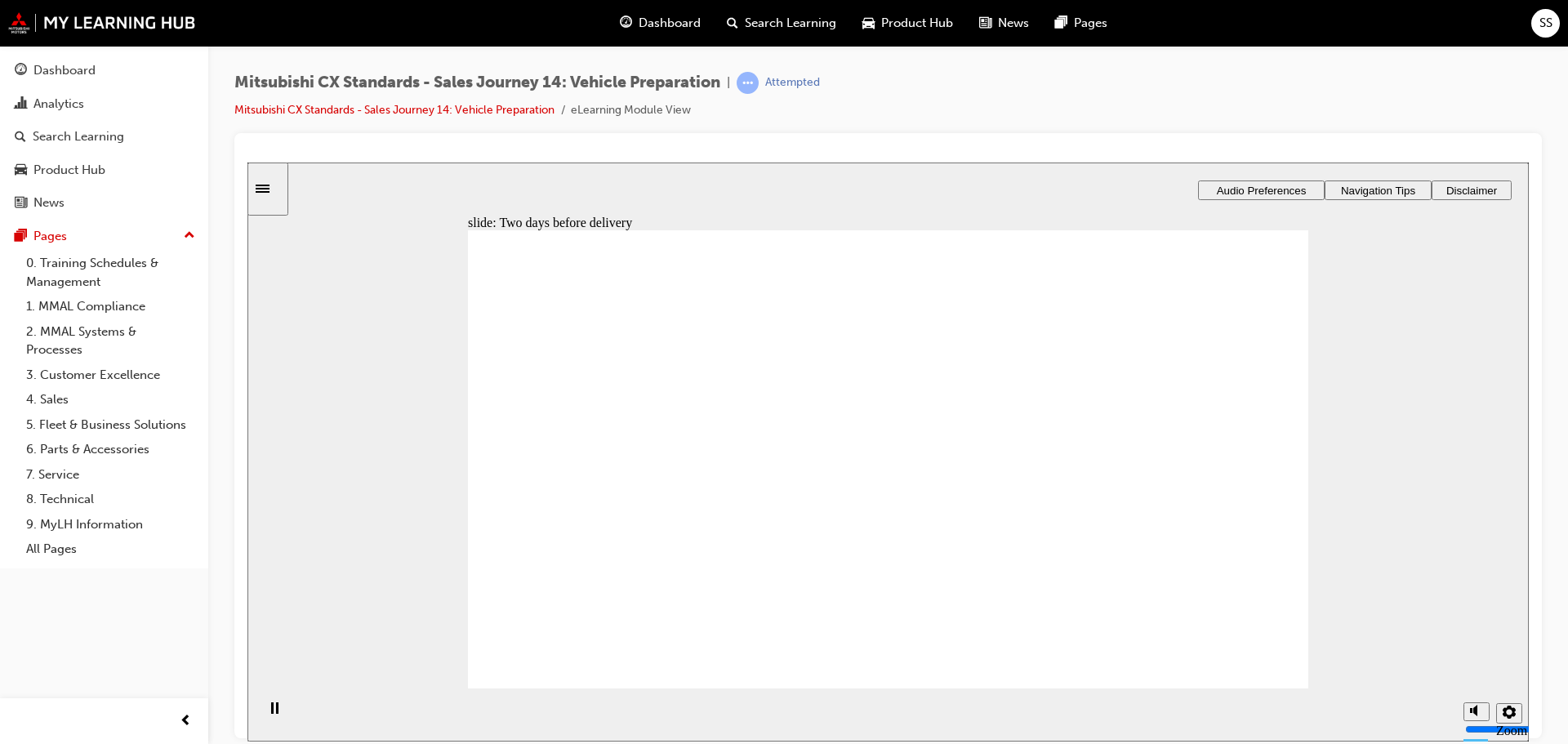
drag, startPoint x: 678, startPoint y: 517, endPoint x: 869, endPoint y: 470, distance: 196.7
drag, startPoint x: 731, startPoint y: 503, endPoint x: 1239, endPoint y: 451, distance: 510.7
drag, startPoint x: 653, startPoint y: 505, endPoint x: 1249, endPoint y: 488, distance: 596.2
drag, startPoint x: 660, startPoint y: 515, endPoint x: 930, endPoint y: 522, distance: 270.1
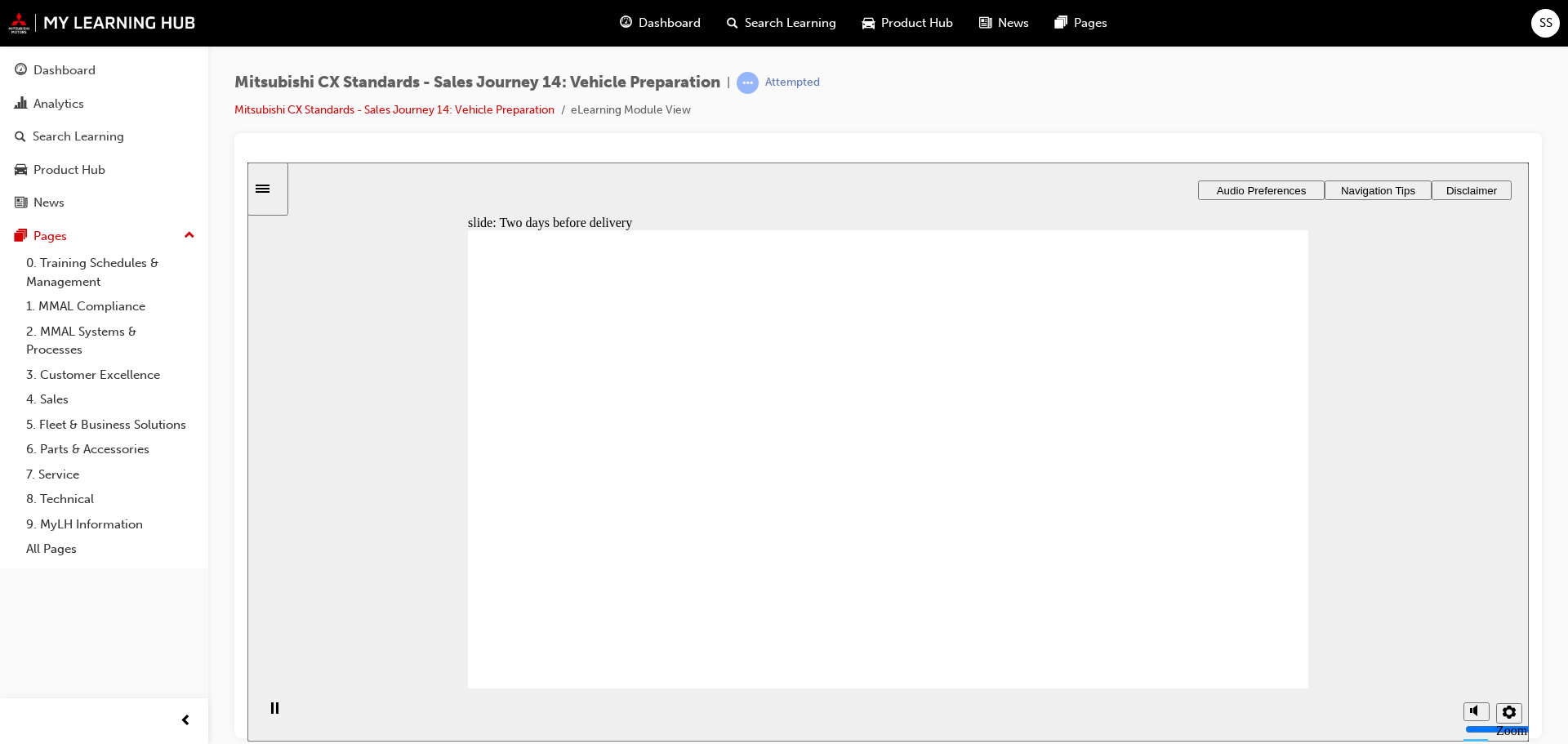
drag, startPoint x: 621, startPoint y: 505, endPoint x: 847, endPoint y: 458, distance: 230.8
drag, startPoint x: 658, startPoint y: 495, endPoint x: 876, endPoint y: 495, distance: 218.0
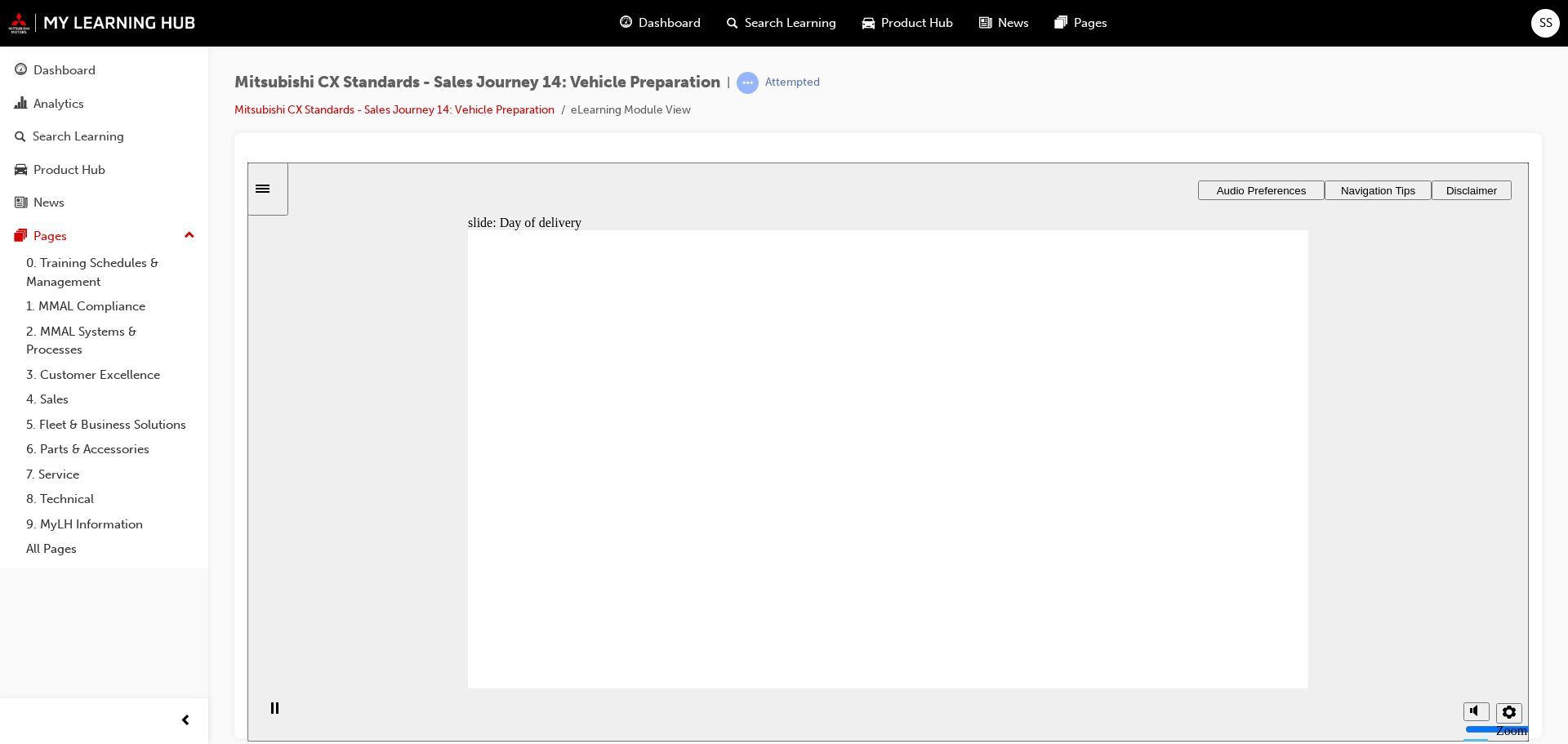
checkbox input "true"
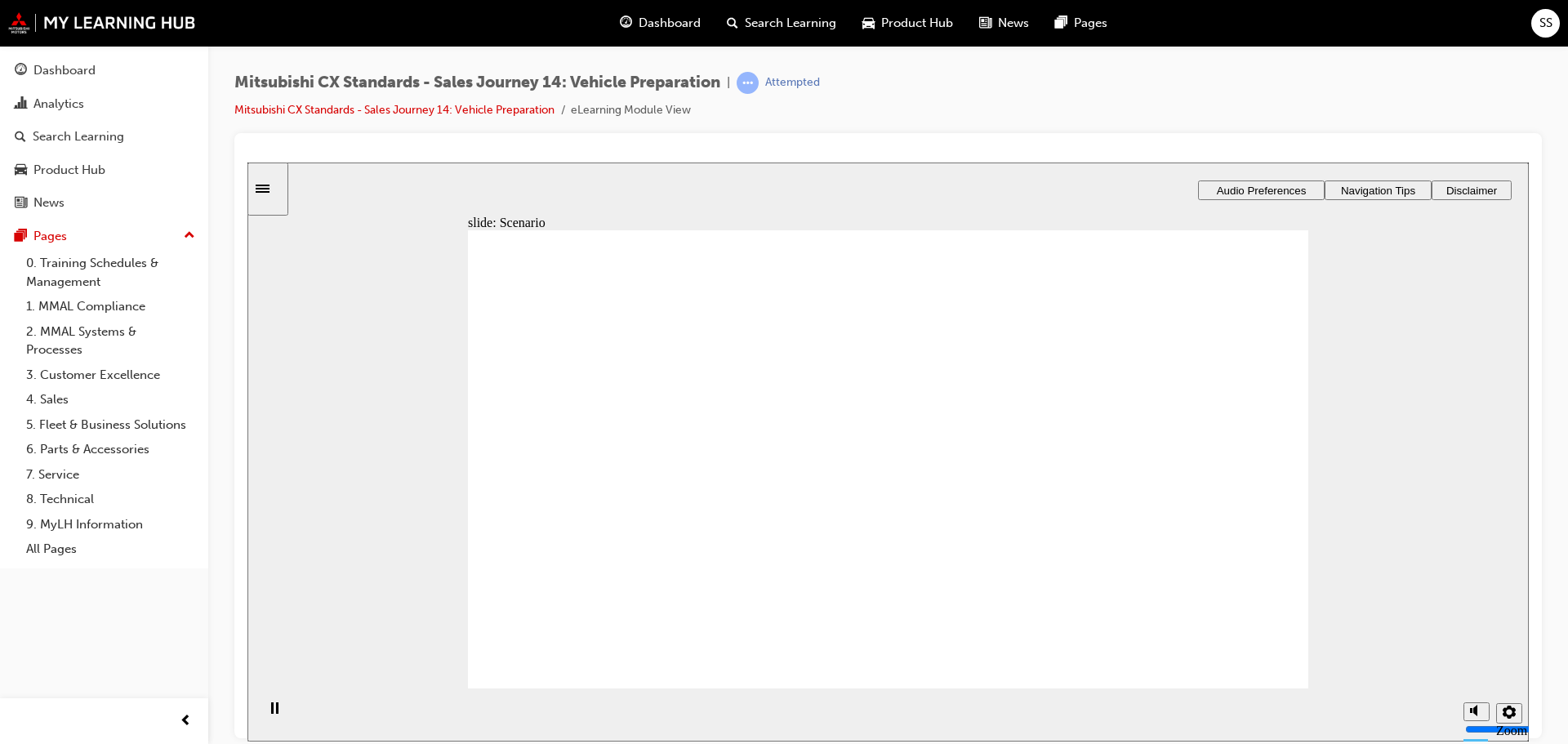
drag, startPoint x: 670, startPoint y: 568, endPoint x: 894, endPoint y: 608, distance: 227.5
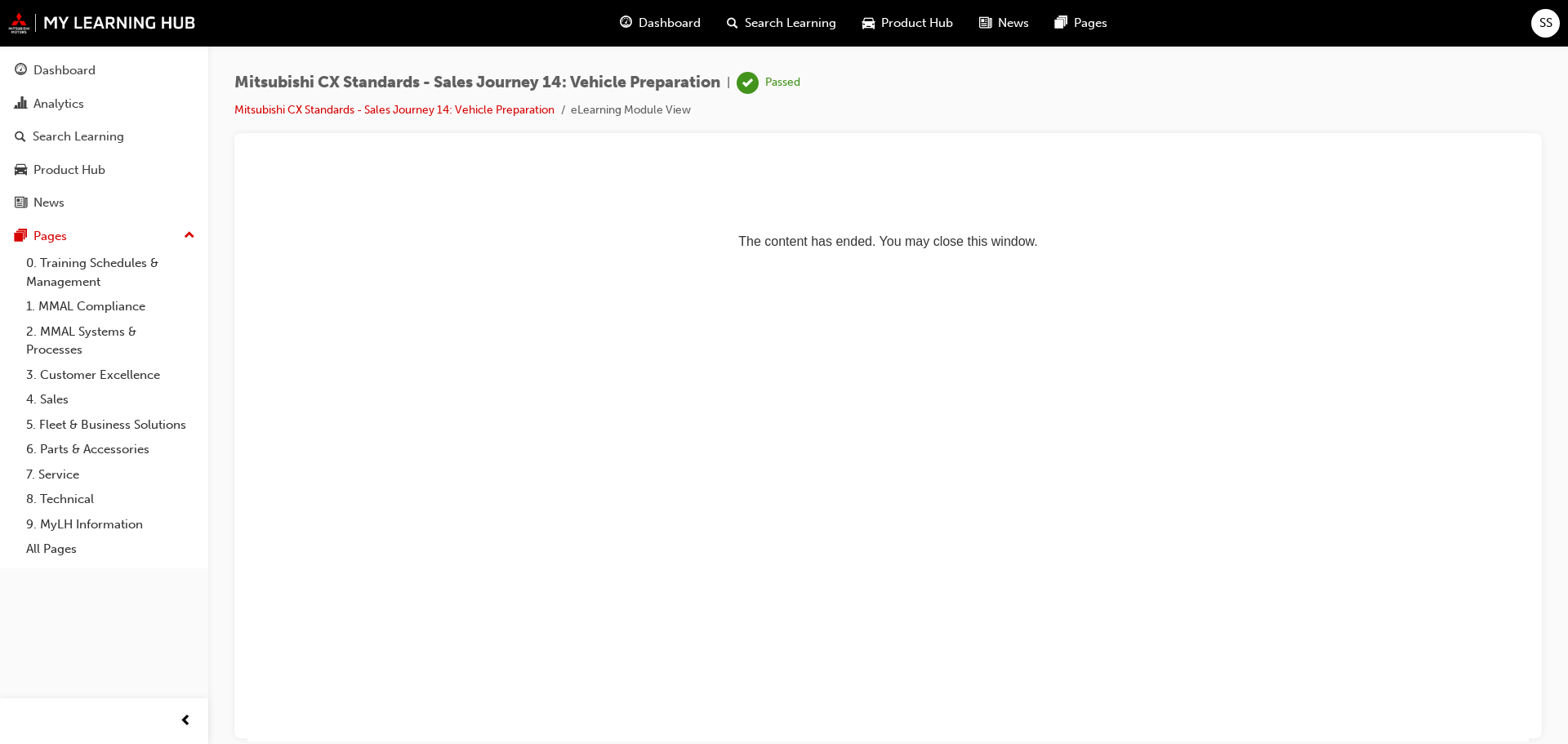
click at [665, 21] on span "Dashboard" at bounding box center [669, 23] width 62 height 19
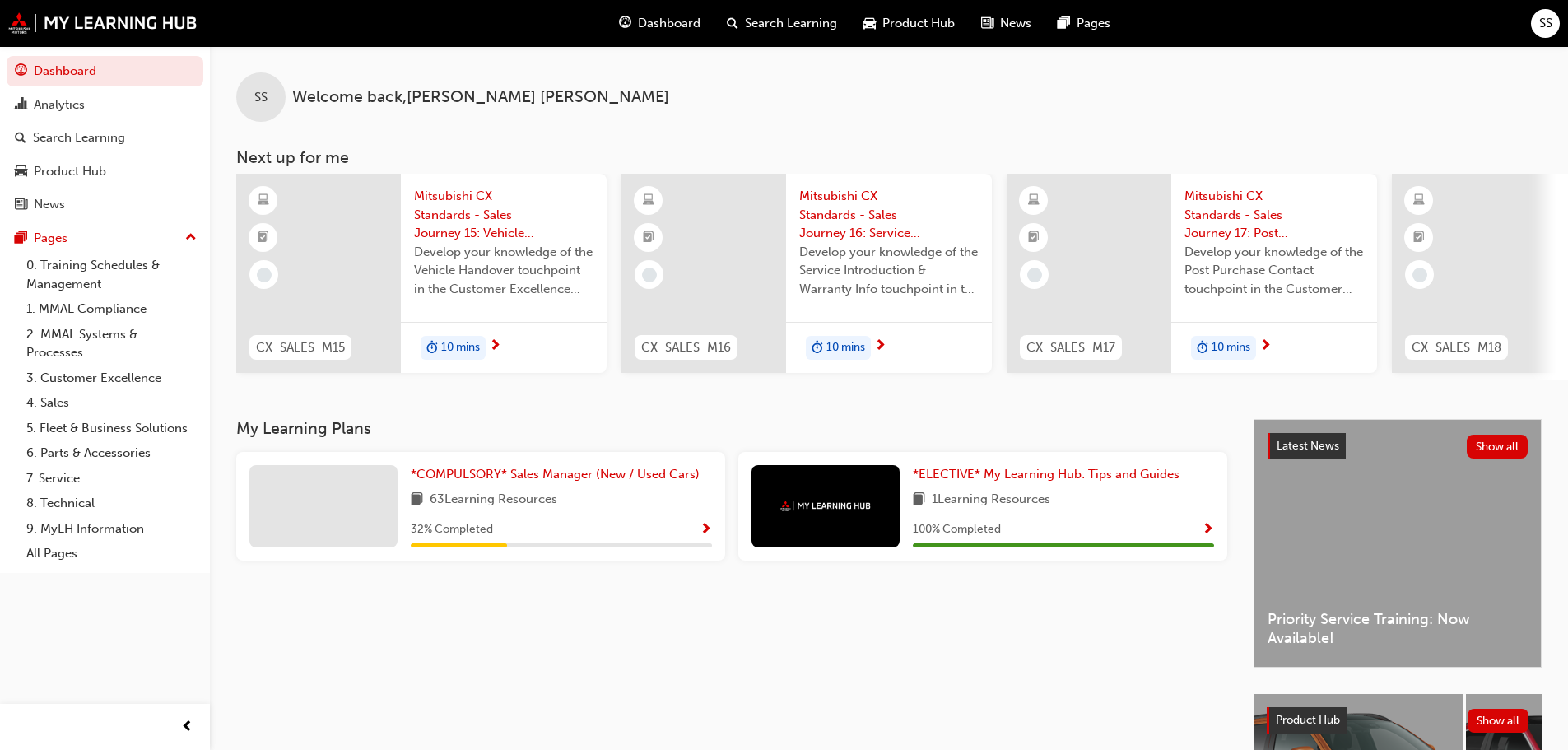
click at [474, 233] on span "Mitsubishi CX Standards - Sales Journey 15: Vehicle Handover" at bounding box center [504, 215] width 179 height 56
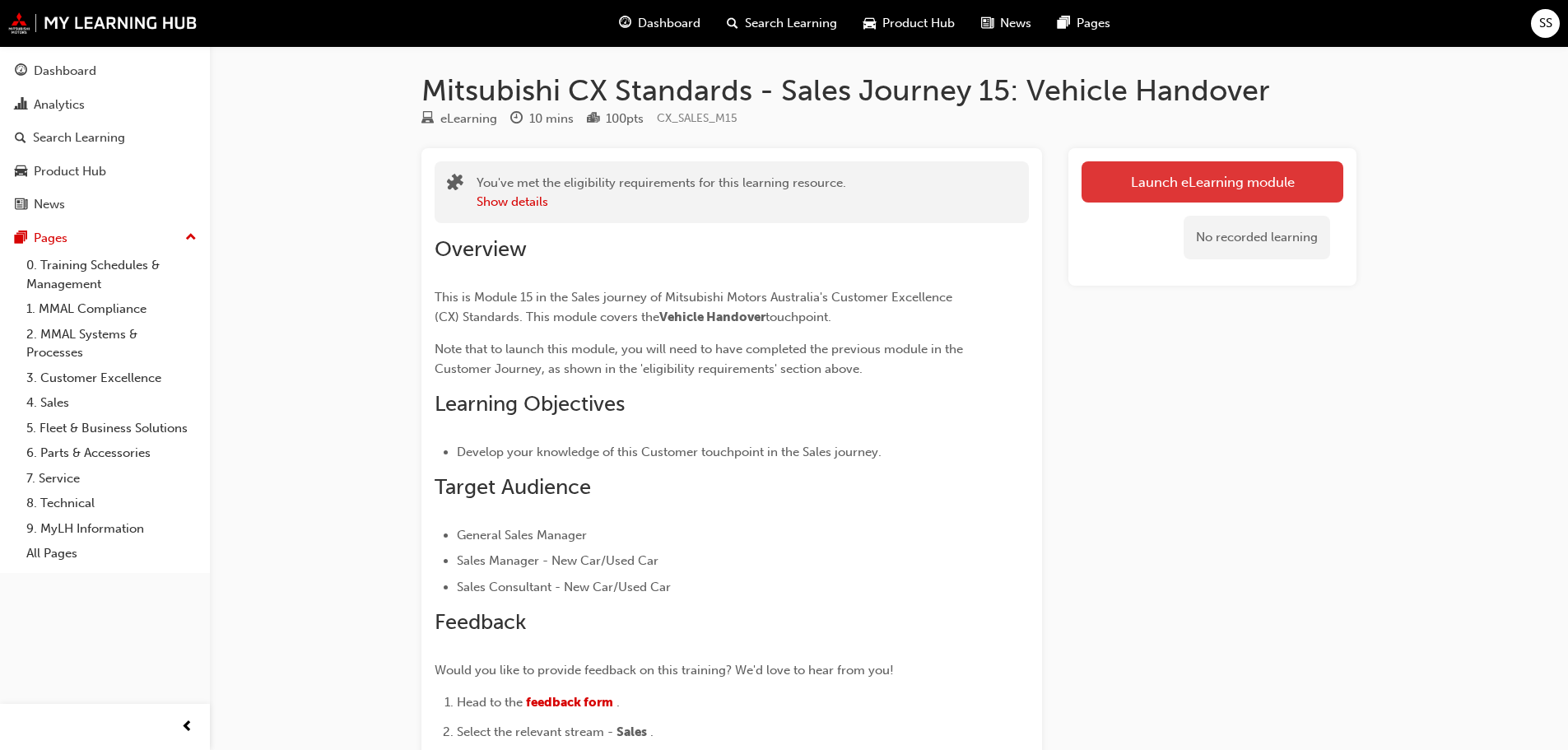
click at [1192, 178] on link "Launch eLearning module" at bounding box center [1212, 181] width 262 height 41
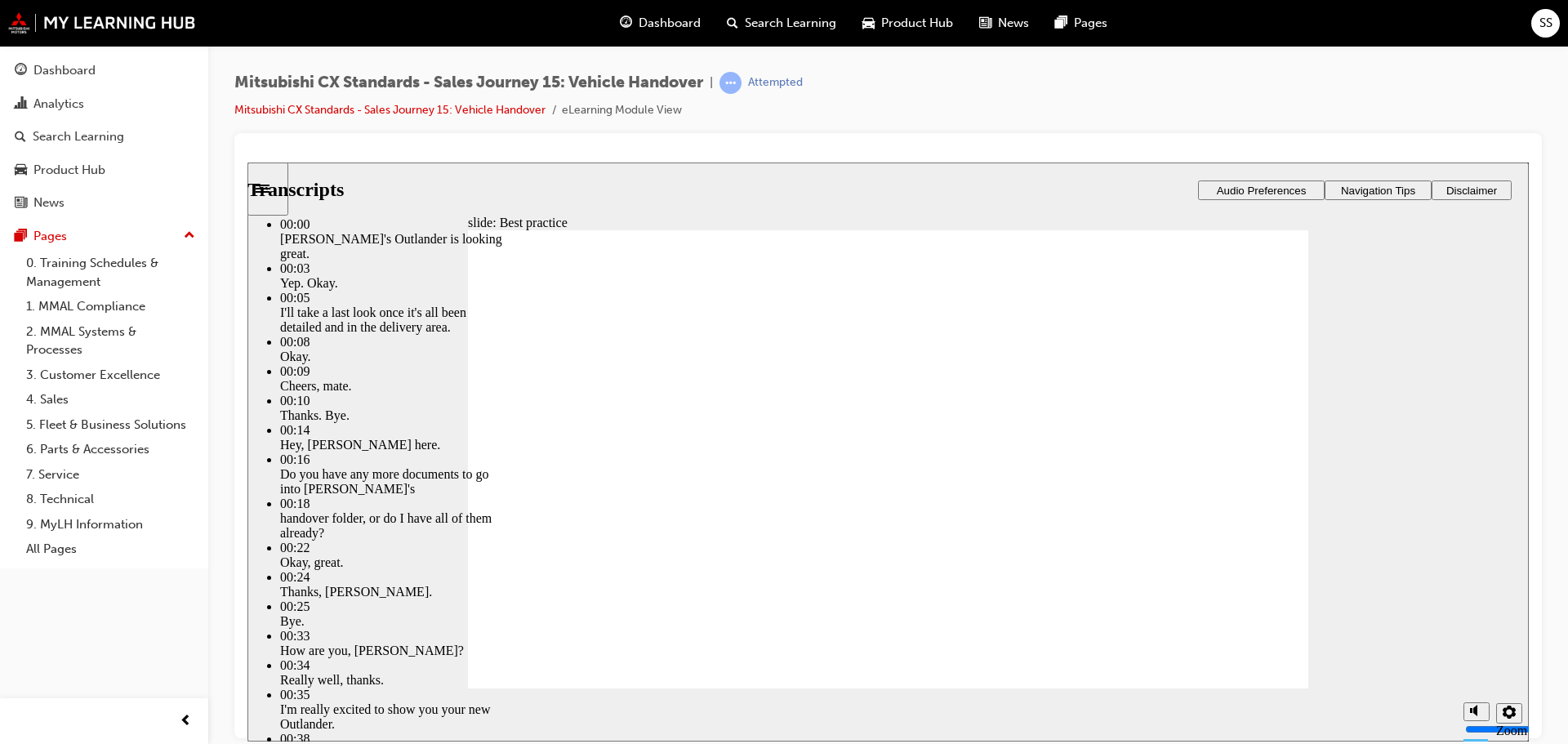
type input "117"
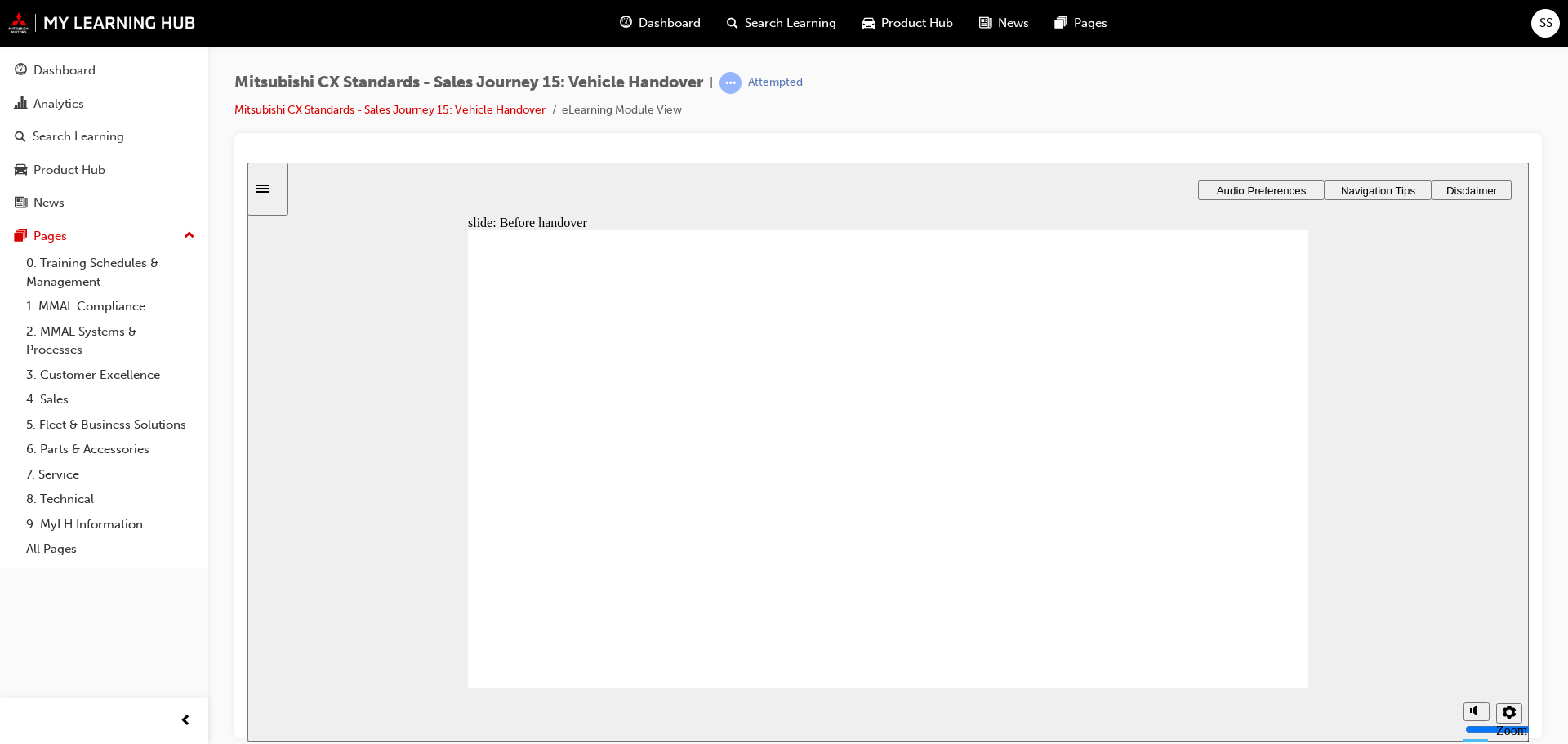
drag, startPoint x: 589, startPoint y: 496, endPoint x: 915, endPoint y: 376, distance: 347.4
drag, startPoint x: 720, startPoint y: 491, endPoint x: 827, endPoint y: 454, distance: 113.2
drag, startPoint x: 651, startPoint y: 510, endPoint x: 788, endPoint y: 511, distance: 137.0
drag, startPoint x: 673, startPoint y: 514, endPoint x: 923, endPoint y: 537, distance: 251.1
drag, startPoint x: 636, startPoint y: 508, endPoint x: 877, endPoint y: 567, distance: 248.1
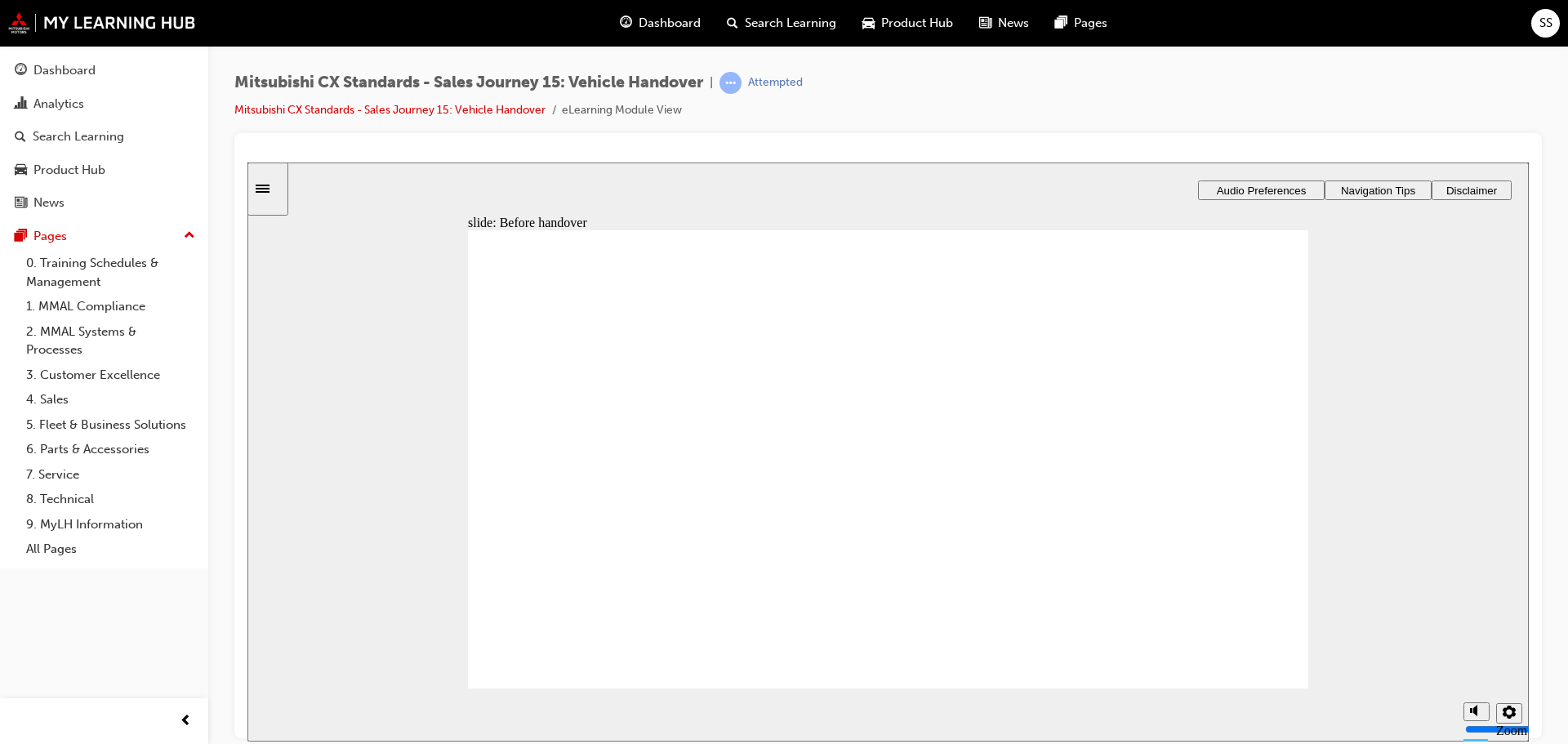
drag, startPoint x: 642, startPoint y: 509, endPoint x: 843, endPoint y: 578, distance: 212.5
drag, startPoint x: 638, startPoint y: 520, endPoint x: 840, endPoint y: 476, distance: 206.7
drag, startPoint x: 653, startPoint y: 513, endPoint x: 833, endPoint y: 504, distance: 180.2
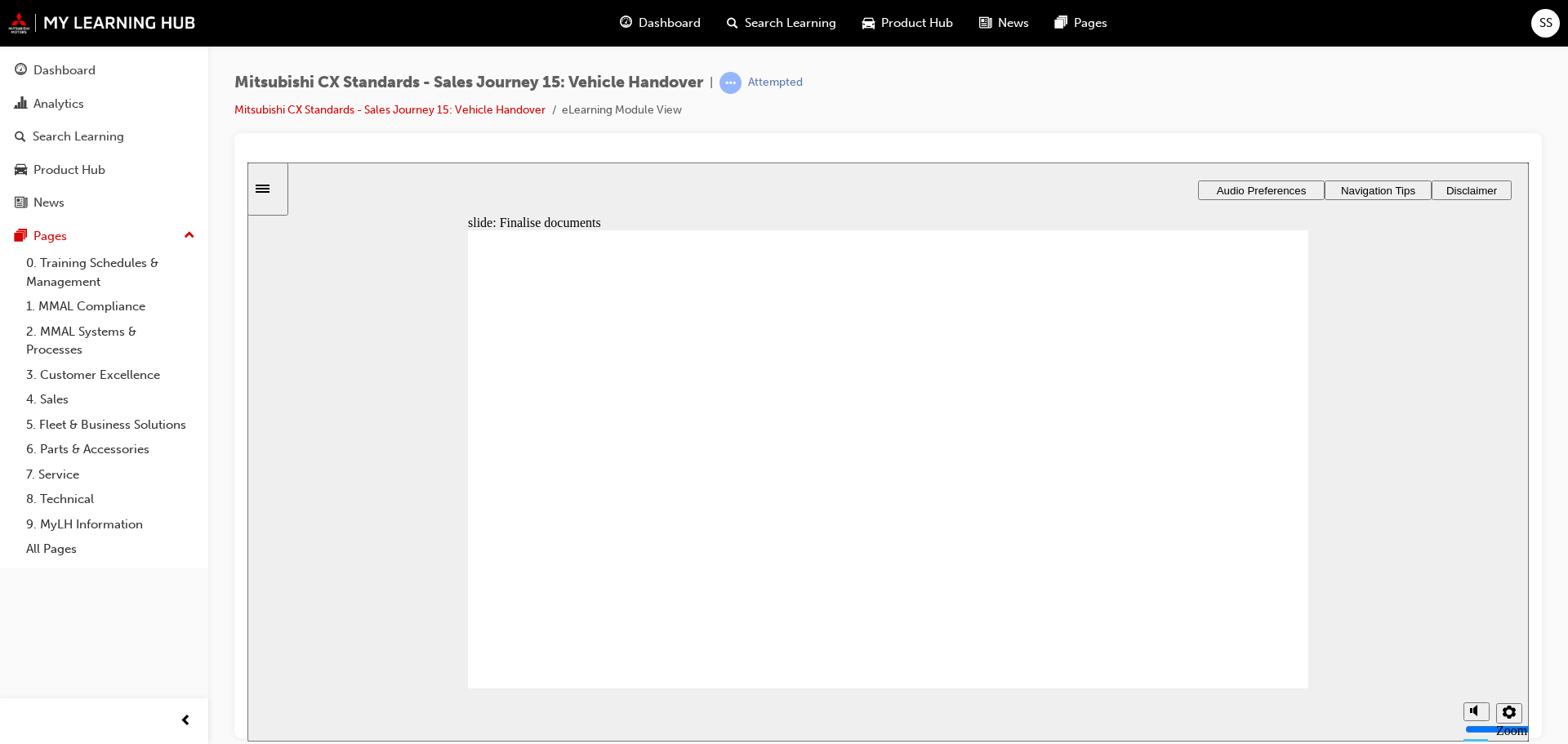
drag, startPoint x: 675, startPoint y: 516, endPoint x: 851, endPoint y: 543, distance: 178.1
drag, startPoint x: 670, startPoint y: 517, endPoint x: 823, endPoint y: 589, distance: 169.1
drag, startPoint x: 621, startPoint y: 515, endPoint x: 852, endPoint y: 476, distance: 234.3
drag, startPoint x: 701, startPoint y: 510, endPoint x: 871, endPoint y: 490, distance: 171.2
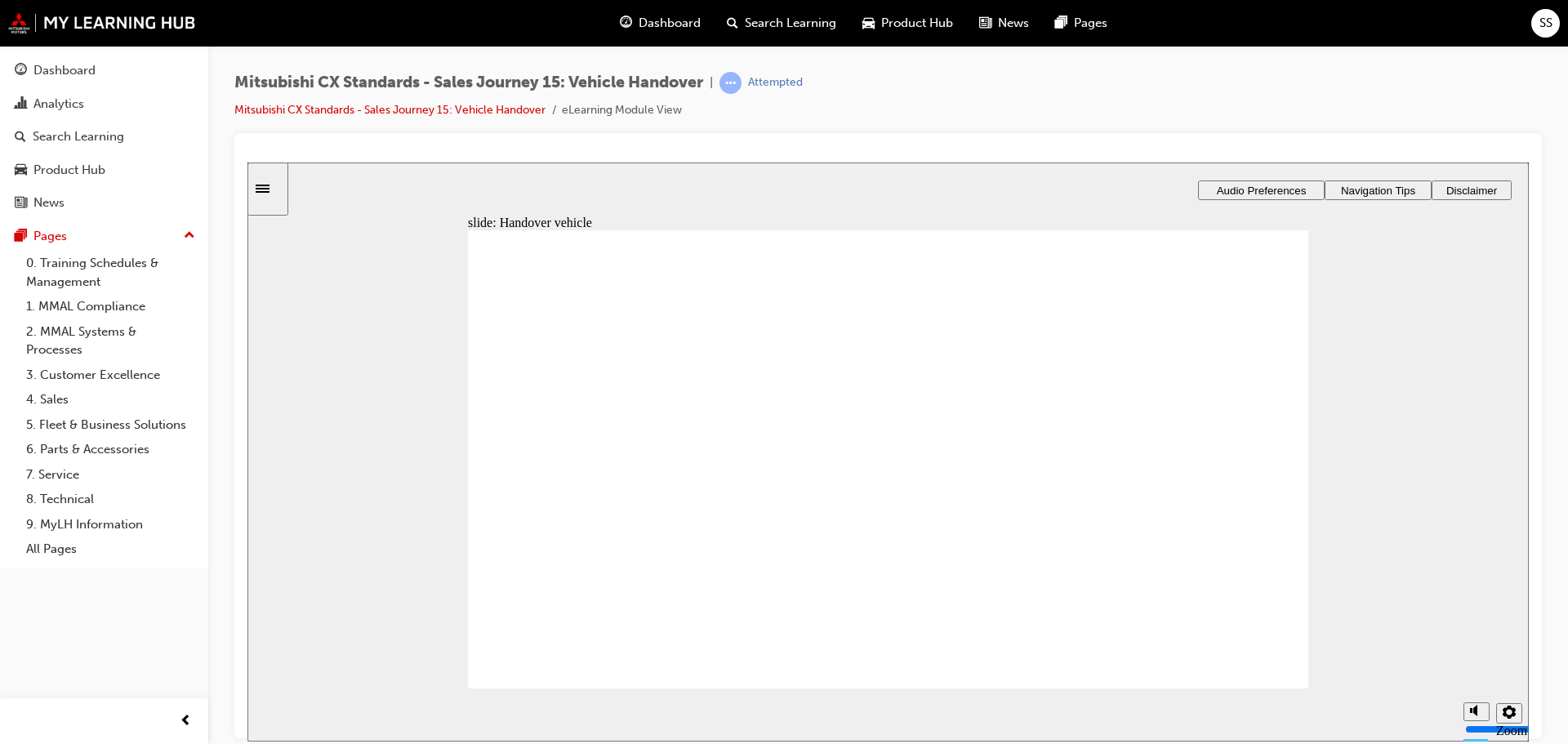
drag, startPoint x: 683, startPoint y: 506, endPoint x: 847, endPoint y: 514, distance: 164.2
drag, startPoint x: 700, startPoint y: 528, endPoint x: 1245, endPoint y: 405, distance: 558.7
drag, startPoint x: 715, startPoint y: 535, endPoint x: 862, endPoint y: 550, distance: 147.8
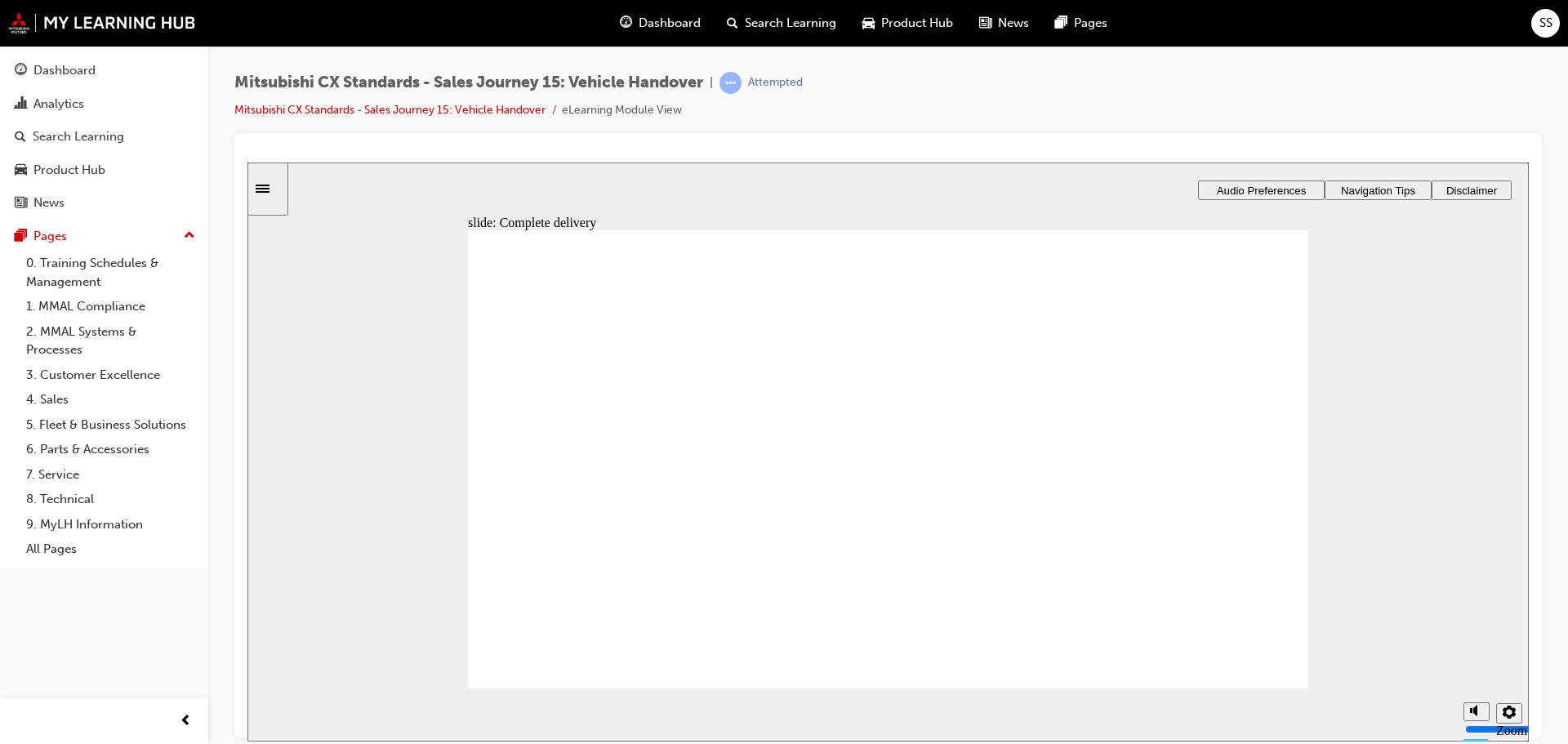
checkbox input "true"
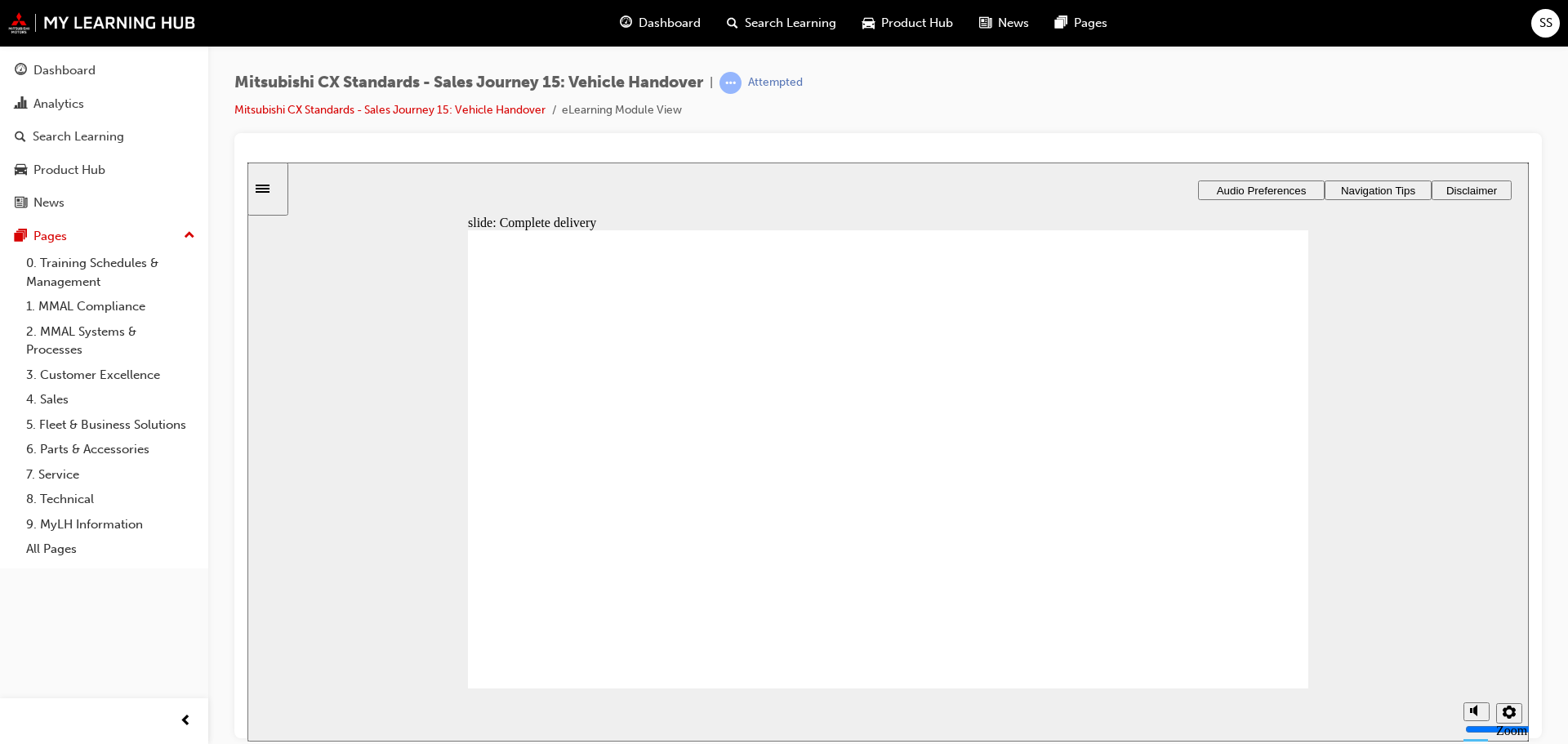
drag, startPoint x: 916, startPoint y: 406, endPoint x: 1206, endPoint y: 415, distance: 290.1
drag, startPoint x: 950, startPoint y: 447, endPoint x: 1170, endPoint y: 450, distance: 220.0
drag, startPoint x: 874, startPoint y: 517, endPoint x: 1120, endPoint y: 510, distance: 246.1
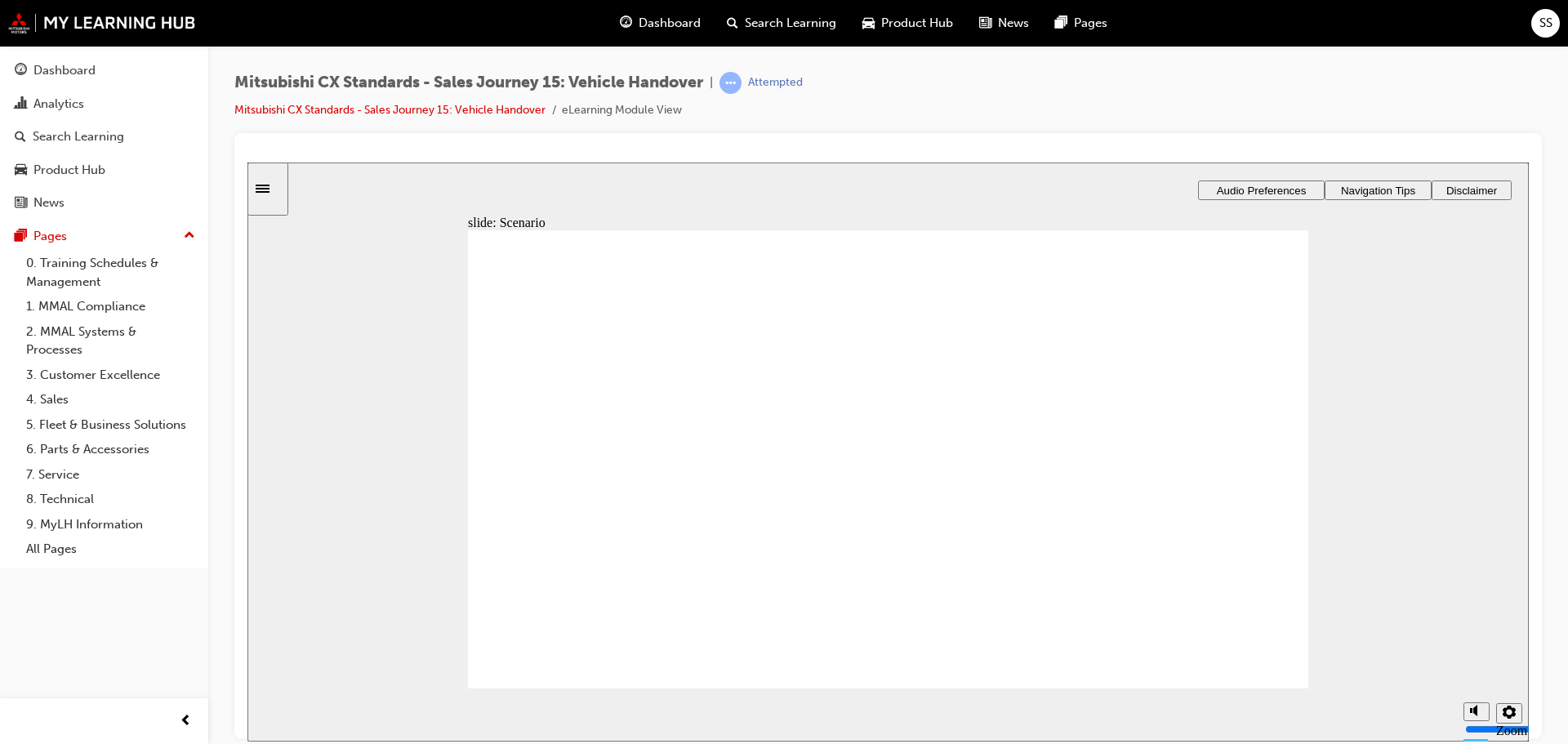
drag, startPoint x: 963, startPoint y: 553, endPoint x: 1144, endPoint y: 551, distance: 181.0
drag, startPoint x: 965, startPoint y: 606, endPoint x: 1121, endPoint y: 602, distance: 156.1
drag, startPoint x: 937, startPoint y: 333, endPoint x: 1217, endPoint y: 329, distance: 280.0
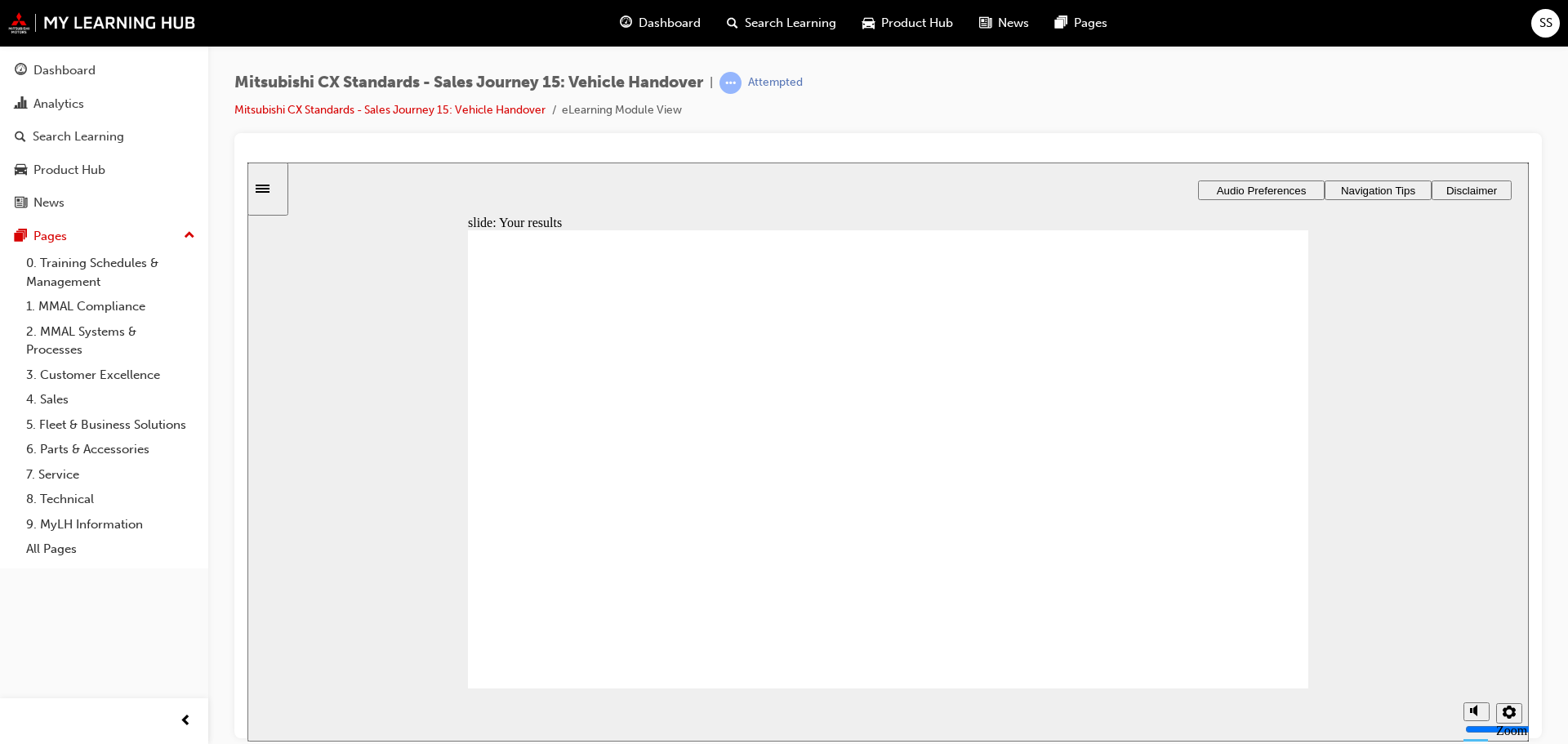
drag, startPoint x: 1150, startPoint y: 470, endPoint x: 1223, endPoint y: 466, distance: 73.1
drag, startPoint x: 675, startPoint y: 511, endPoint x: 867, endPoint y: 459, distance: 198.9
drag, startPoint x: 663, startPoint y: 518, endPoint x: 911, endPoint y: 509, distance: 248.2
drag, startPoint x: 663, startPoint y: 511, endPoint x: 949, endPoint y: 557, distance: 289.7
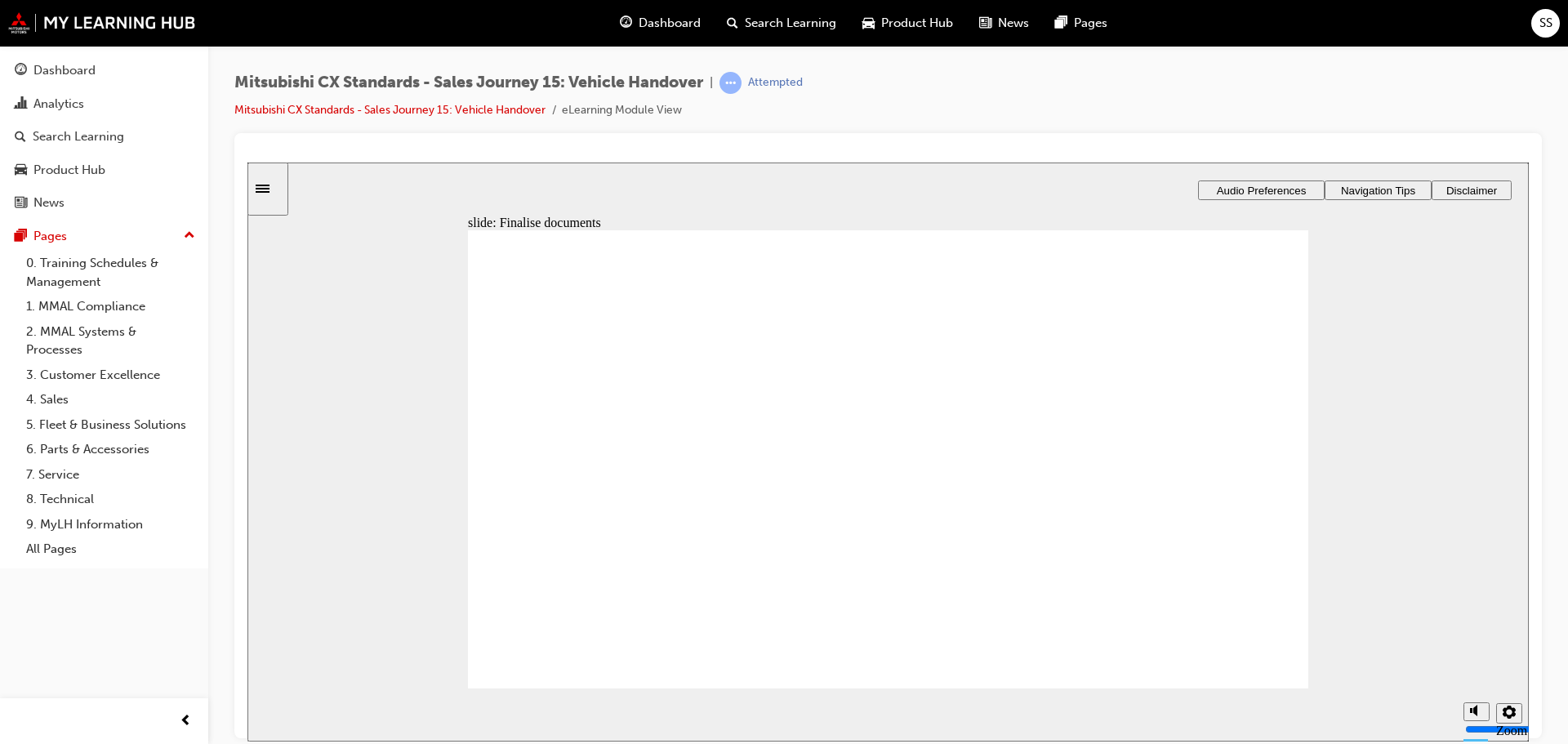
drag, startPoint x: 660, startPoint y: 529, endPoint x: 900, endPoint y: 449, distance: 253.0
drag, startPoint x: 672, startPoint y: 527, endPoint x: 882, endPoint y: 464, distance: 219.2
drag, startPoint x: 679, startPoint y: 505, endPoint x: 1139, endPoint y: 392, distance: 473.7
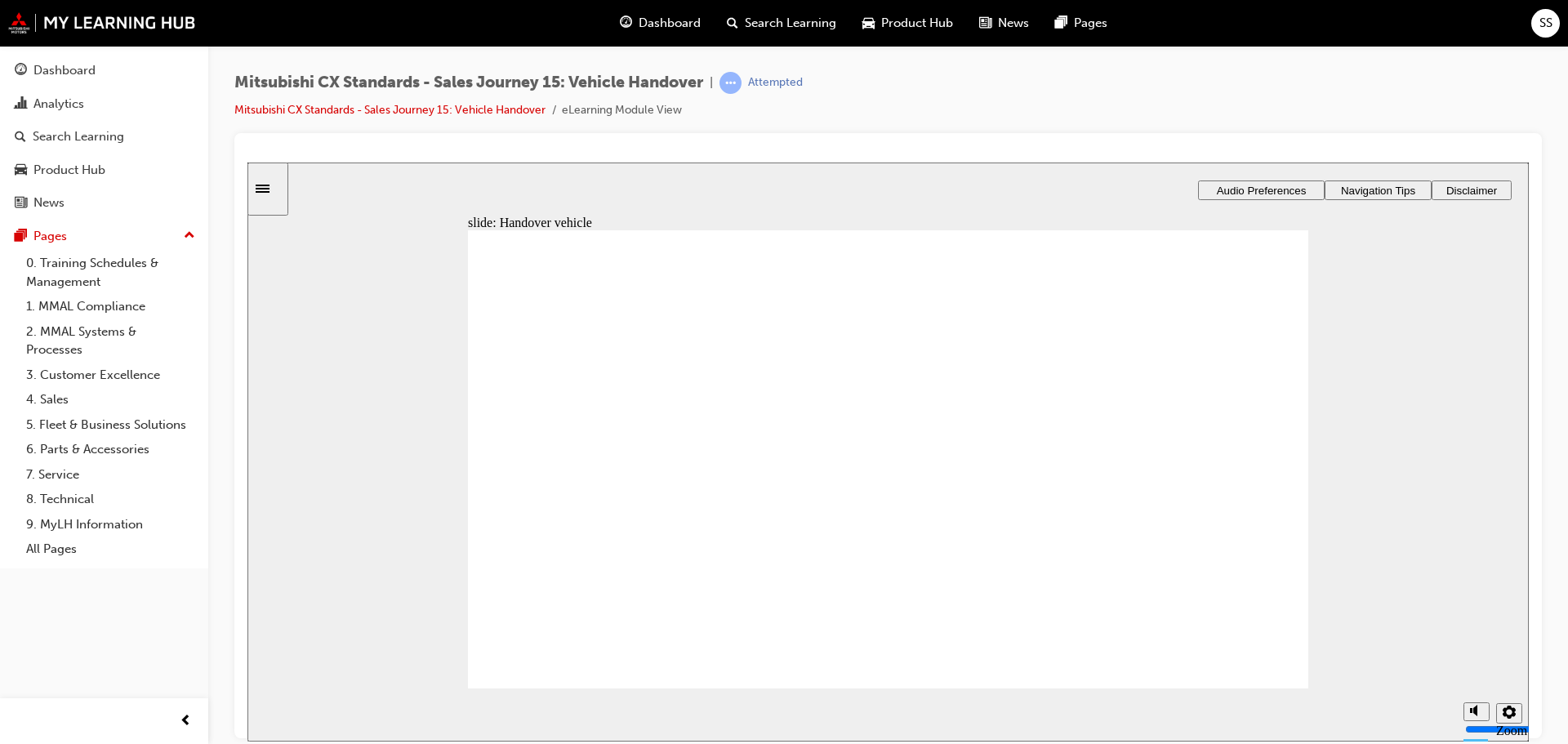
drag, startPoint x: 614, startPoint y: 523, endPoint x: 1144, endPoint y: 464, distance: 533.3
drag, startPoint x: 850, startPoint y: 516, endPoint x: 861, endPoint y: 516, distance: 11.0
checkbox input "true"
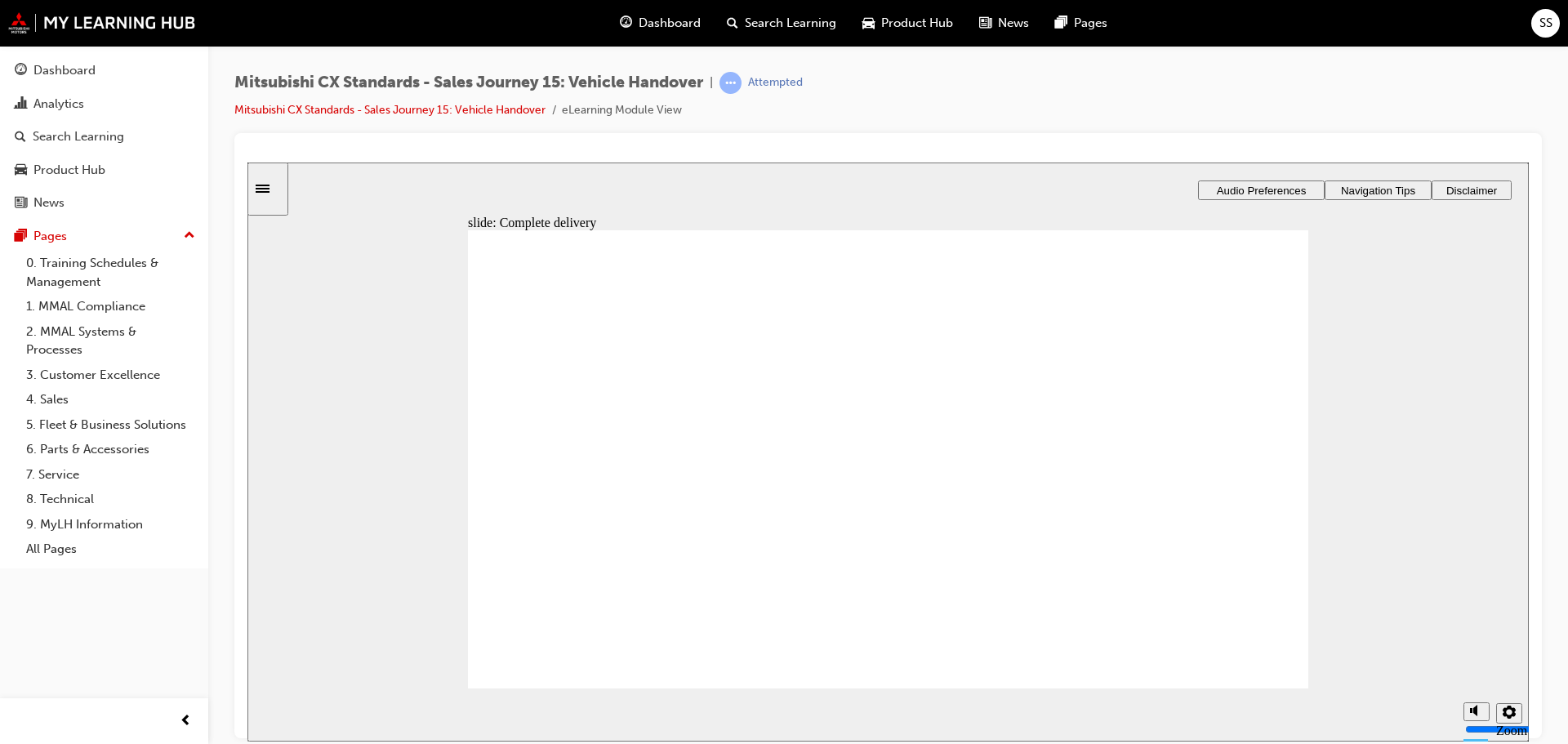
checkbox input "true"
drag, startPoint x: 879, startPoint y: 420, endPoint x: 1143, endPoint y: 415, distance: 264.0
drag, startPoint x: 792, startPoint y: 479, endPoint x: 1131, endPoint y: 448, distance: 340.4
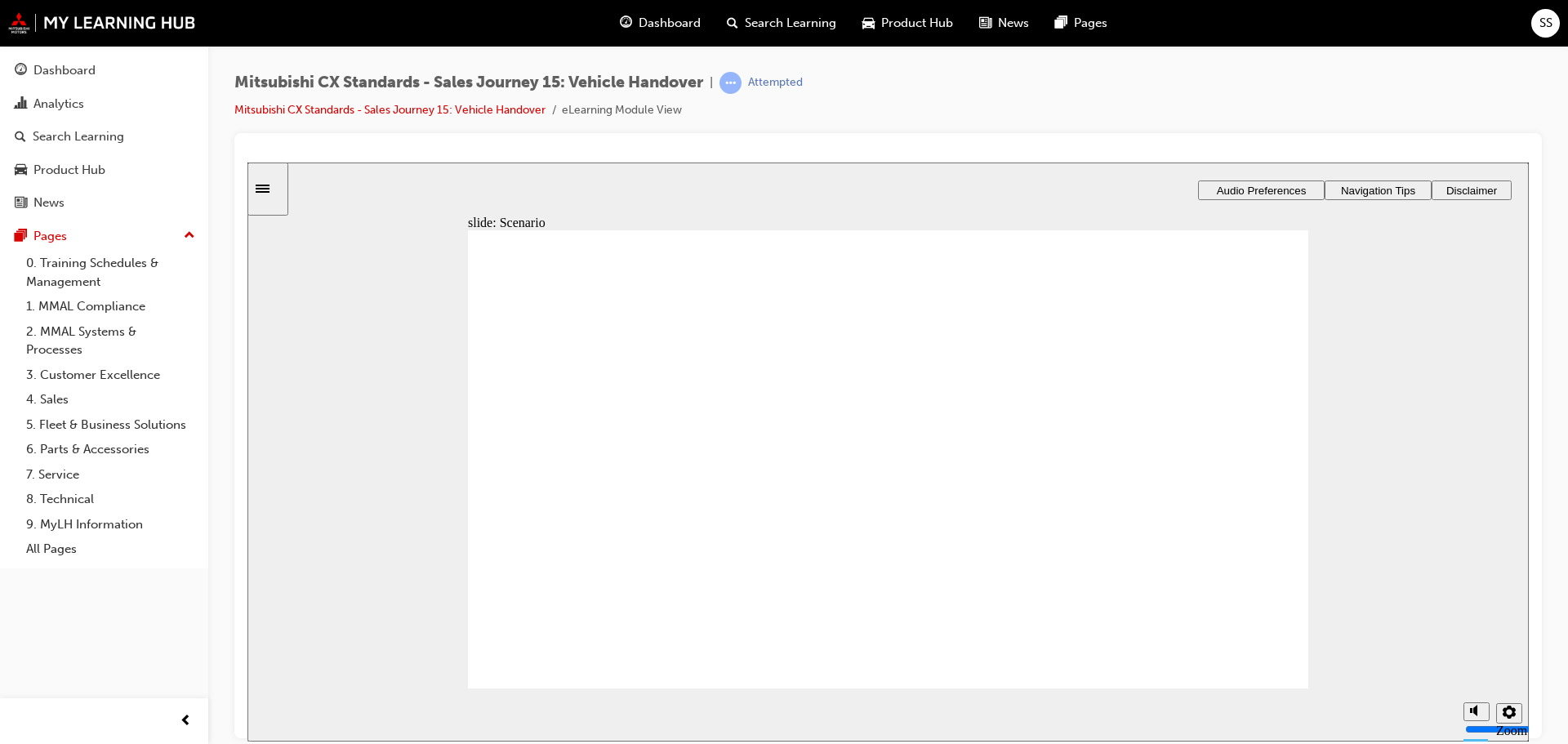
drag, startPoint x: 967, startPoint y: 601, endPoint x: 1130, endPoint y: 595, distance: 163.1
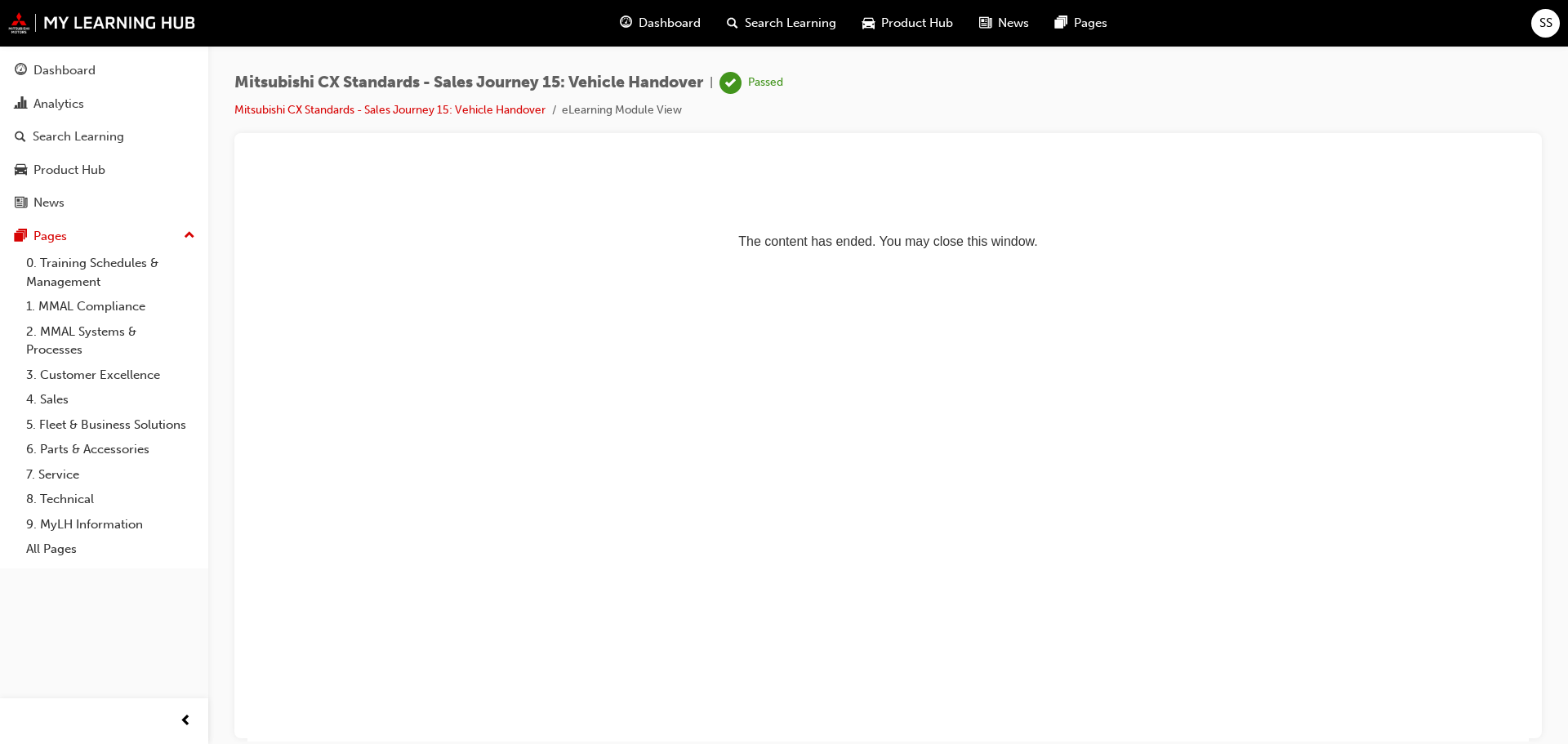
click at [674, 31] on span "Dashboard" at bounding box center [669, 23] width 62 height 19
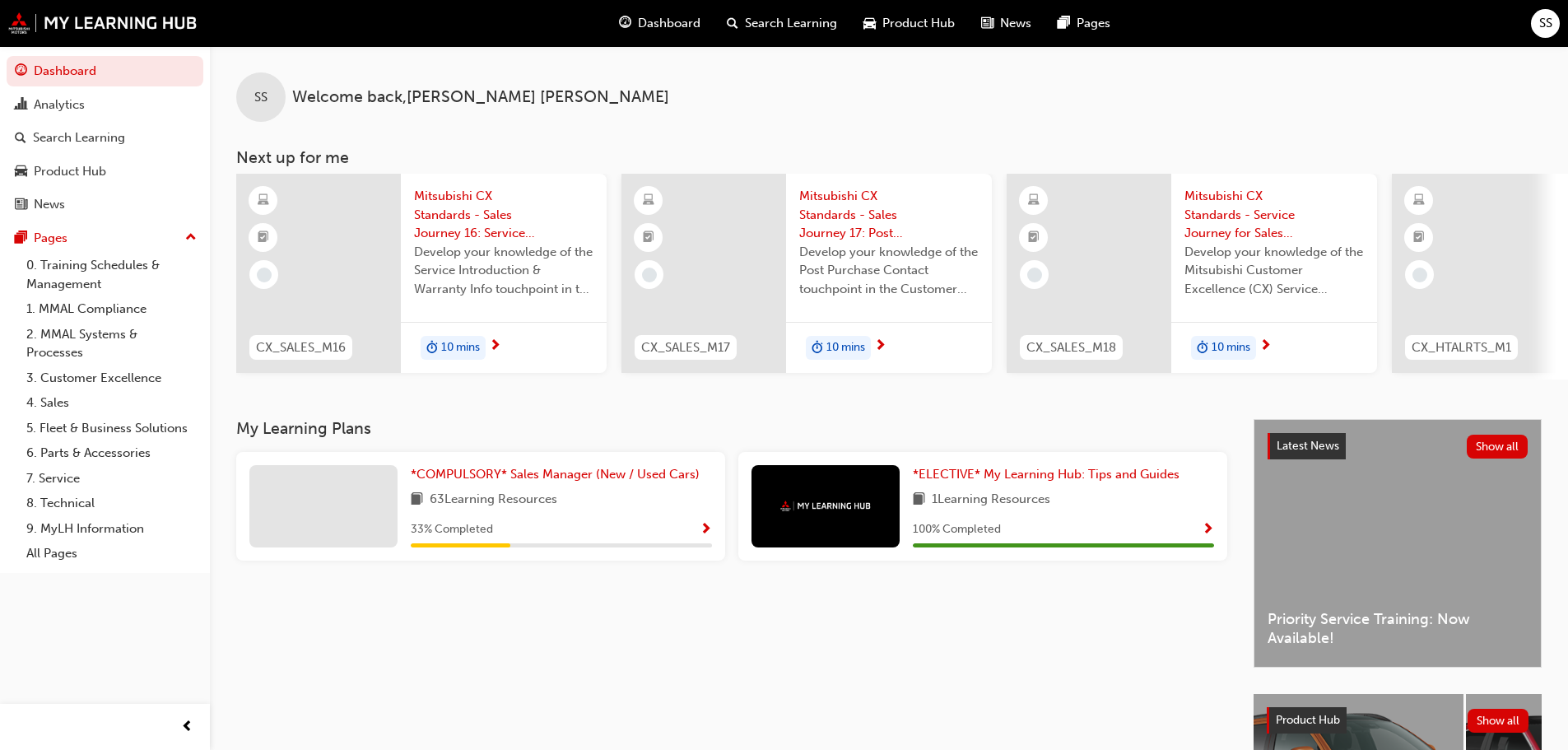
click at [703, 533] on span "Show Progress" at bounding box center [705, 530] width 12 height 15
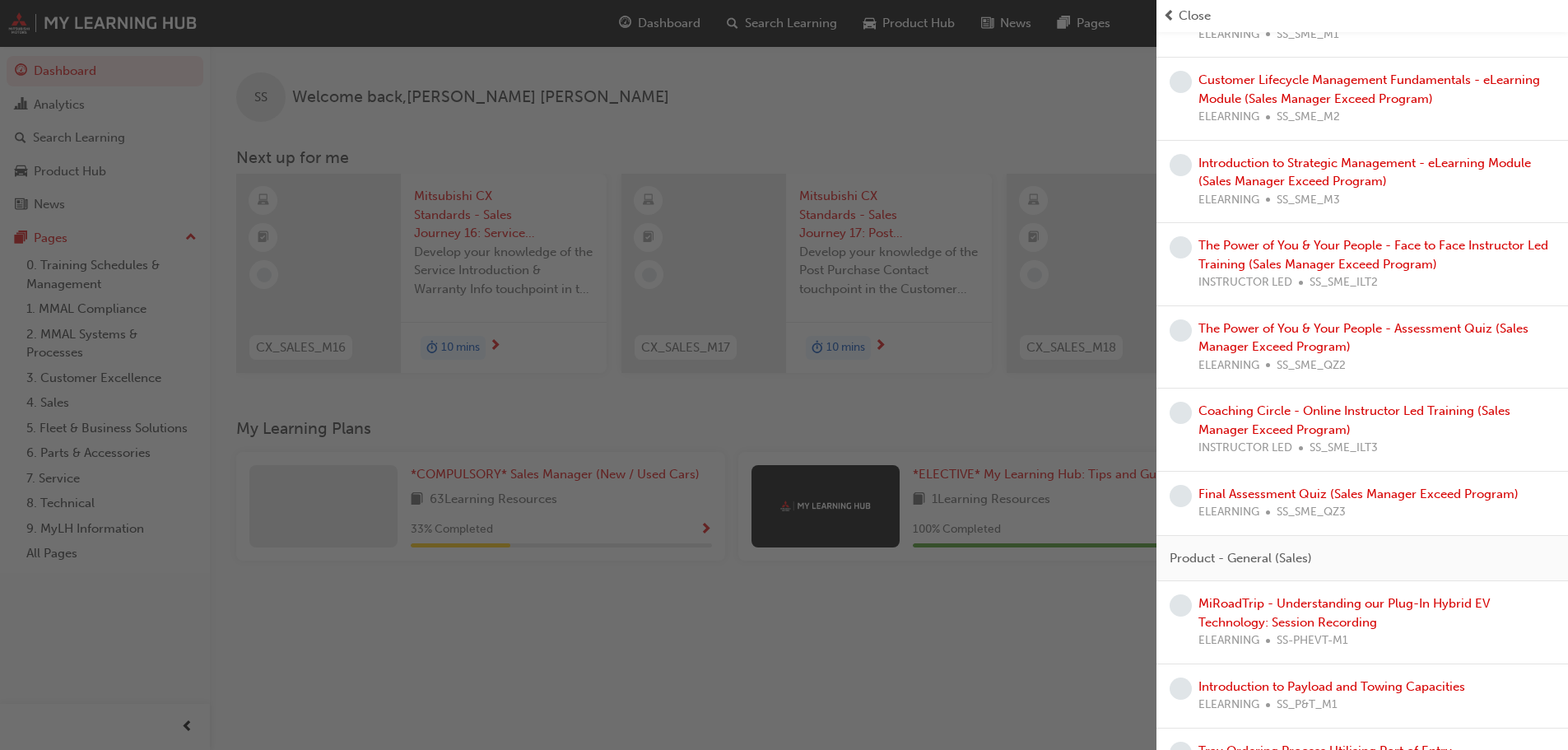
click at [854, 658] on div "button" at bounding box center [578, 375] width 1157 height 750
